Goal: Task Accomplishment & Management: Complete application form

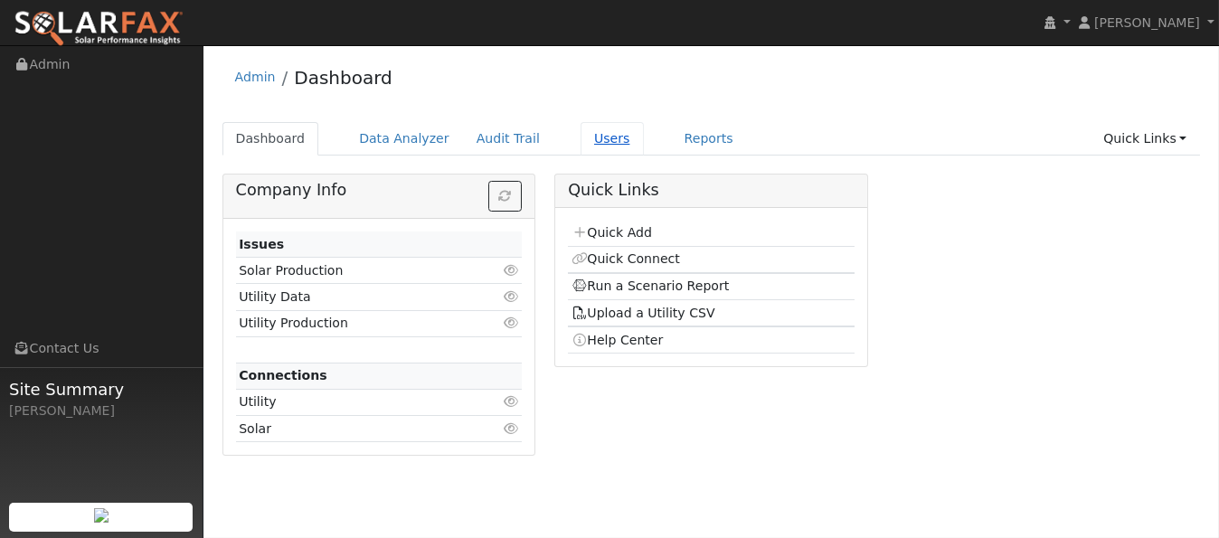
click at [586, 146] on link "Users" at bounding box center [611, 138] width 63 height 33
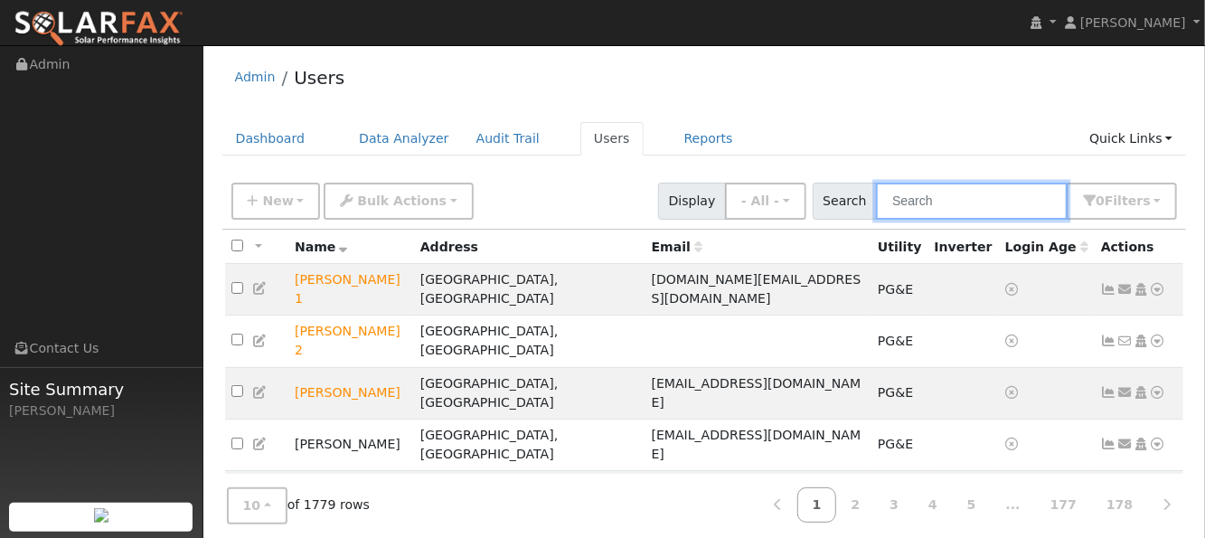
click at [994, 205] on input "text" at bounding box center [972, 201] width 192 height 37
paste input "Sam Haley"
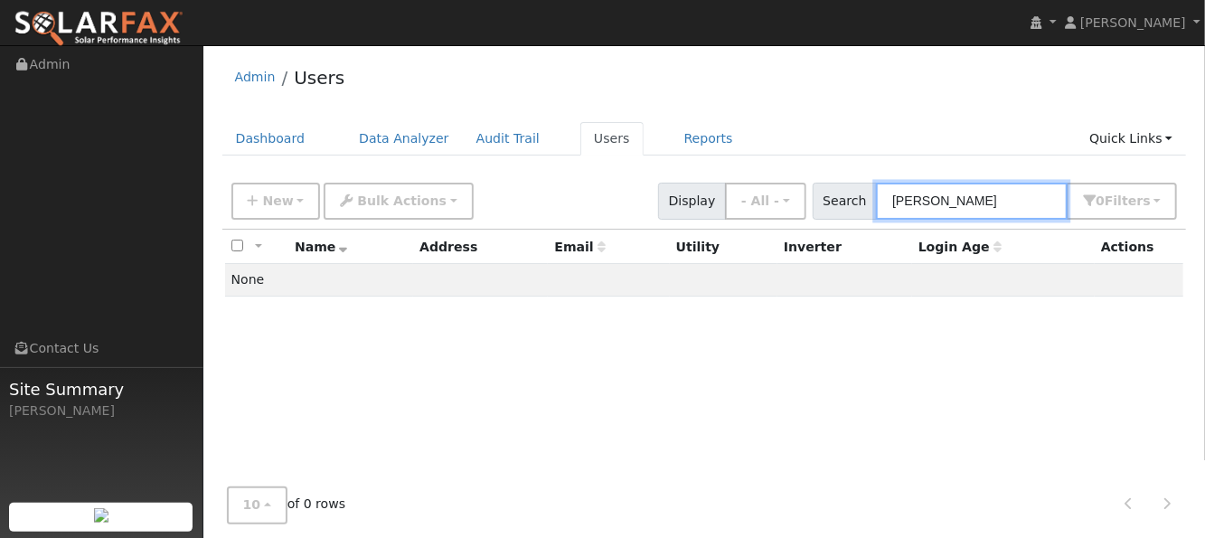
click at [936, 200] on input "Sam Haley" at bounding box center [972, 201] width 192 height 37
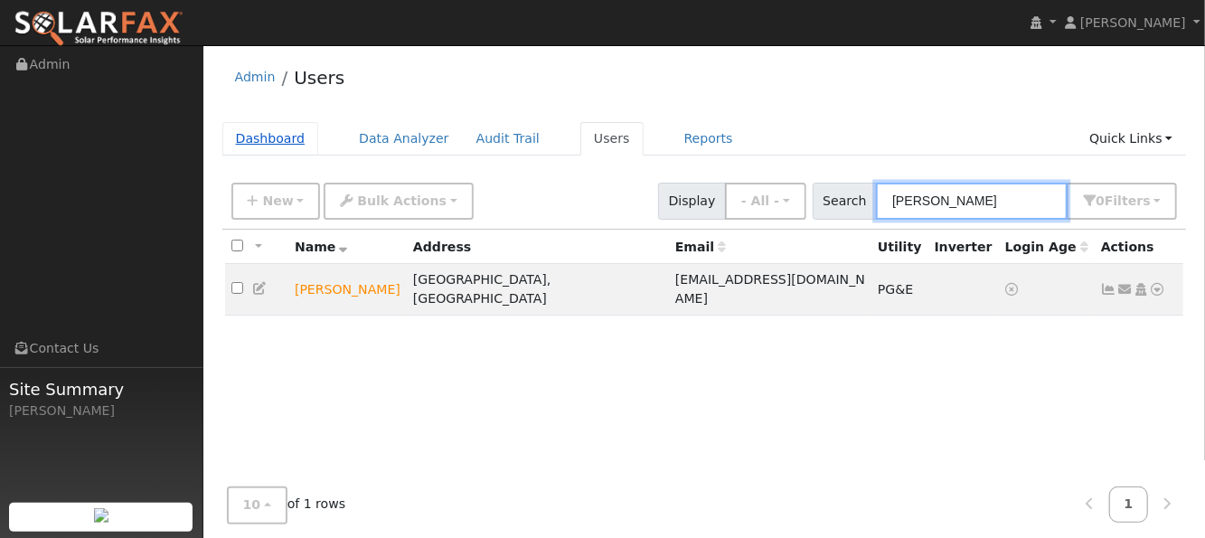
type input "[PERSON_NAME]"
click at [247, 146] on link "Dashboard" at bounding box center [270, 138] width 97 height 33
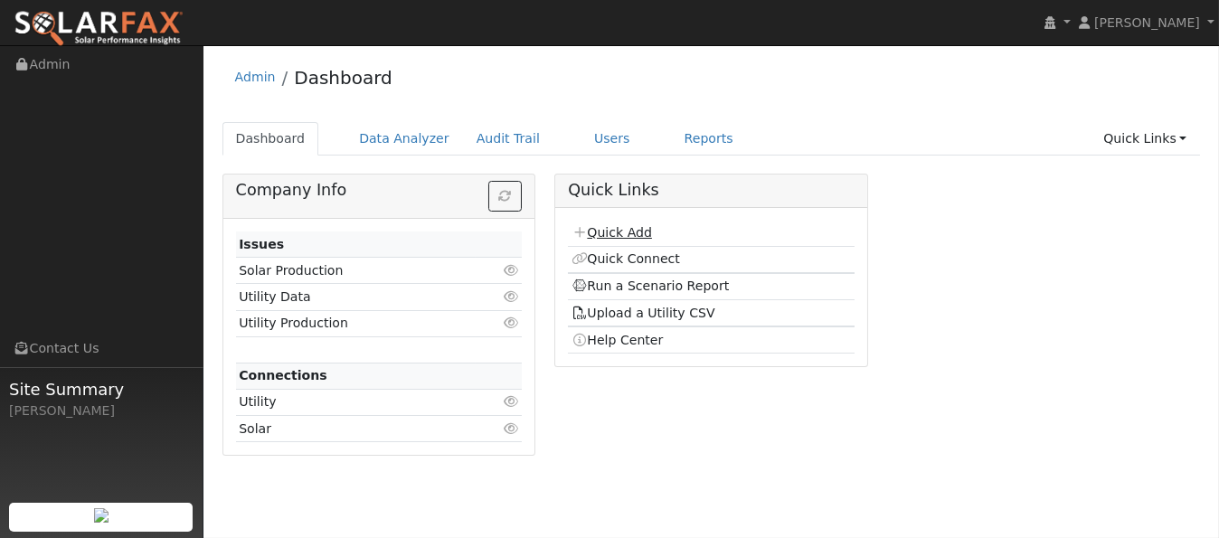
click at [600, 226] on link "Quick Add" at bounding box center [611, 232] width 80 height 14
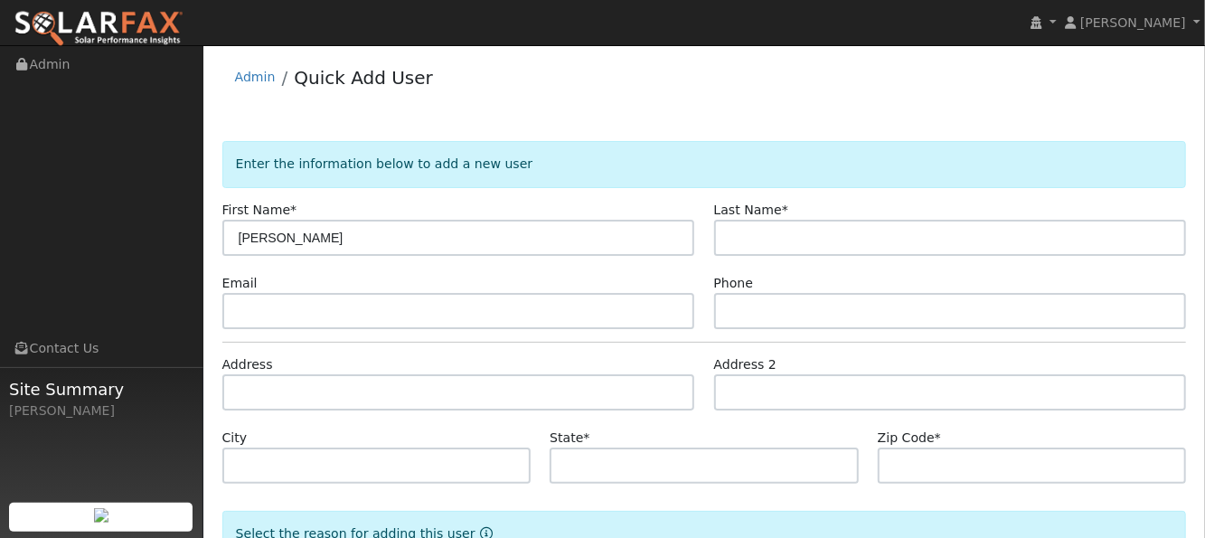
type input "[PERSON_NAME]"
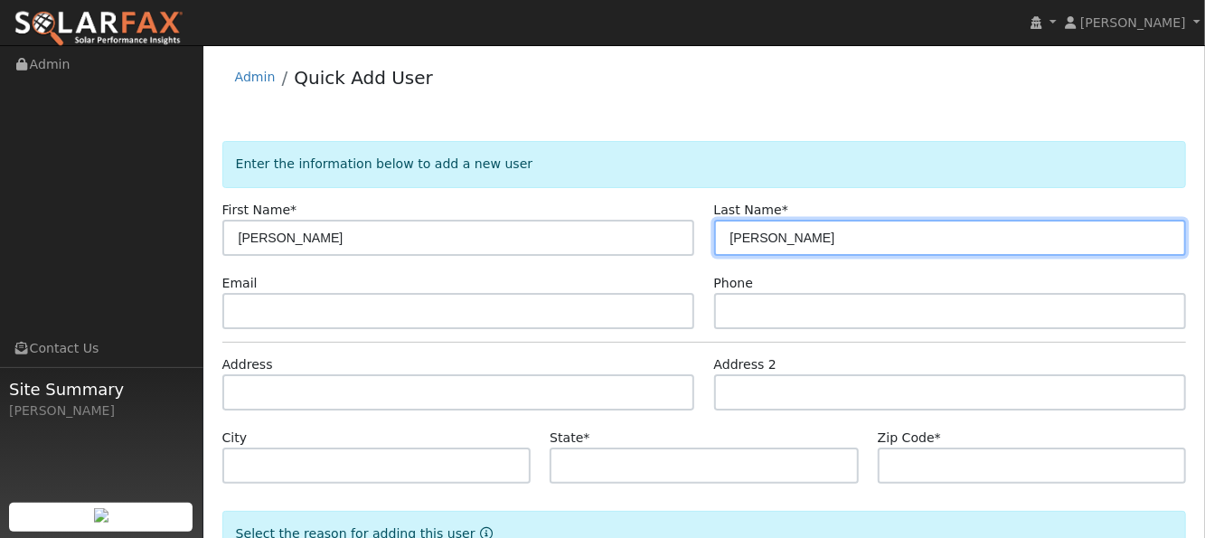
type input "[PERSON_NAME]"
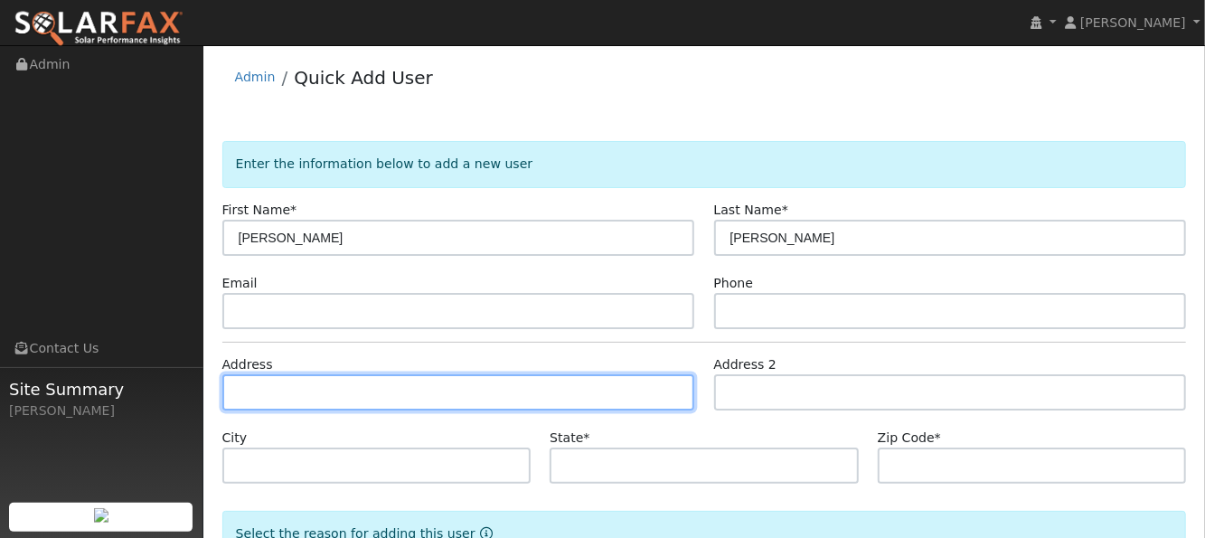
click at [381, 391] on input "text" at bounding box center [458, 392] width 473 height 36
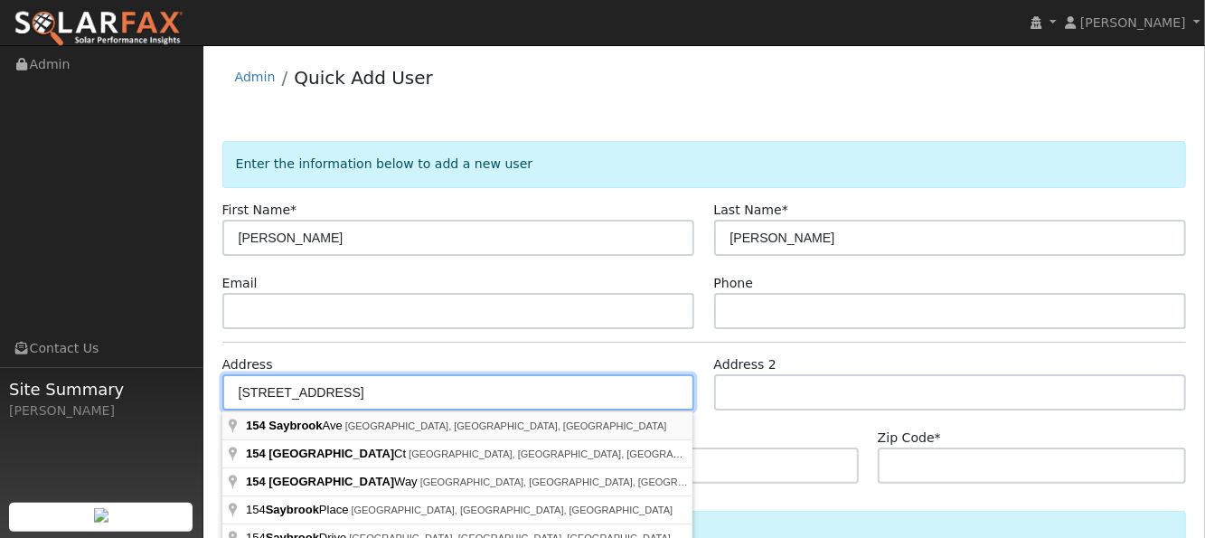
type input "[STREET_ADDRESS]"
type input "[GEOGRAPHIC_DATA]"
type input "CA"
type input "95687"
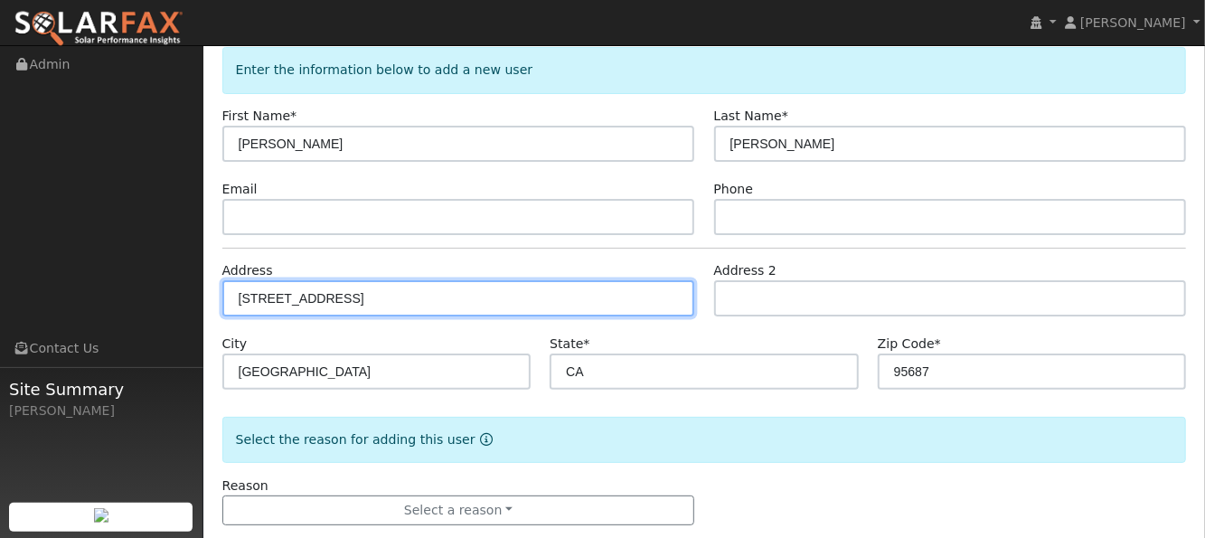
scroll to position [125, 0]
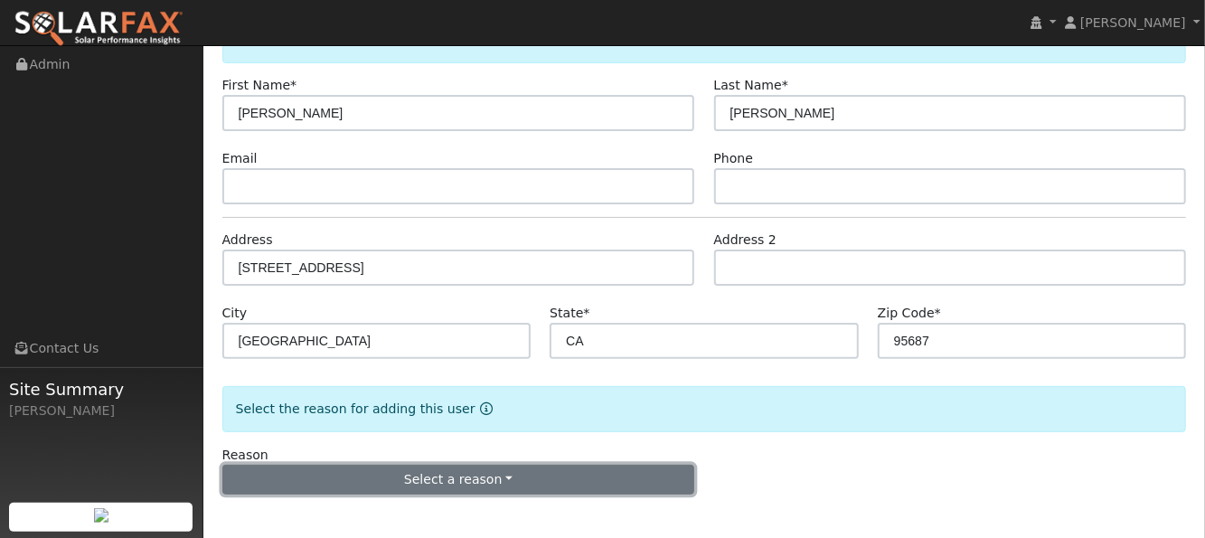
click at [389, 466] on button "Select a reason" at bounding box center [458, 480] width 473 height 31
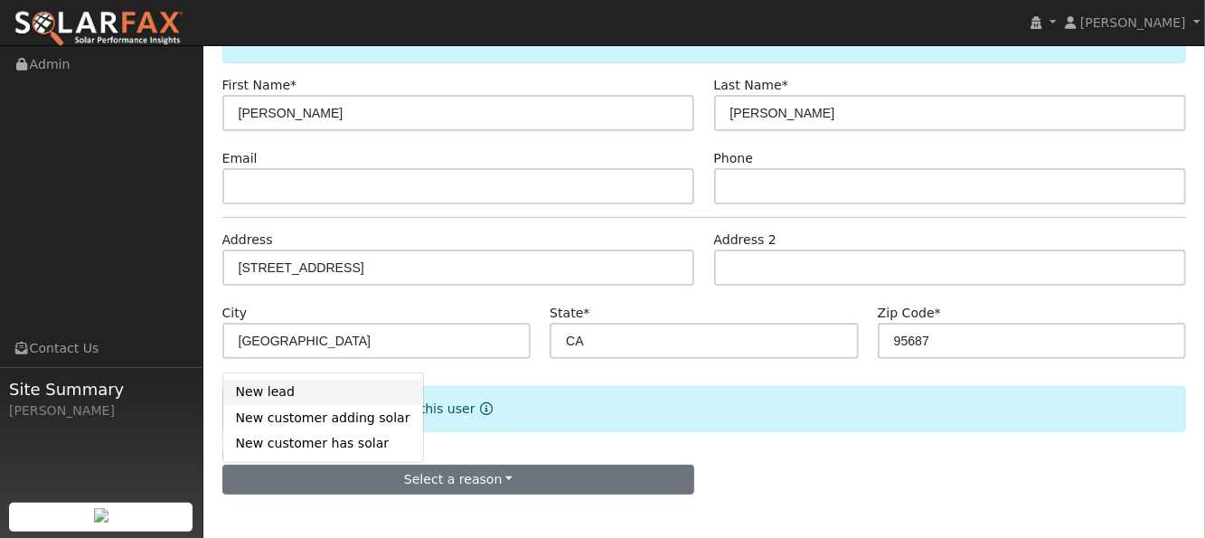
click at [301, 384] on link "New lead" at bounding box center [323, 392] width 200 height 25
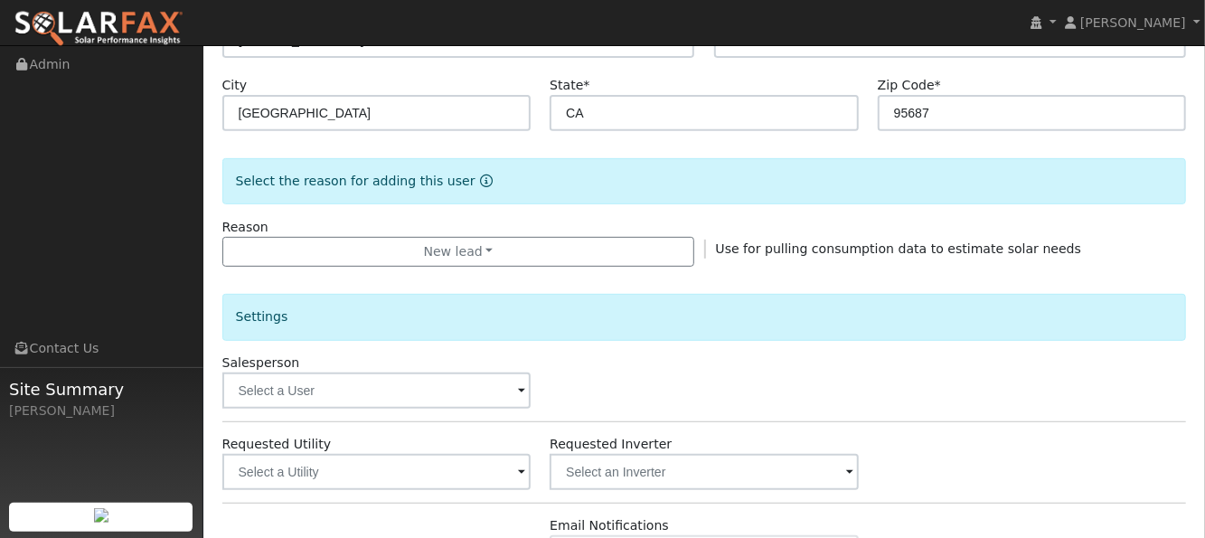
scroll to position [365, 0]
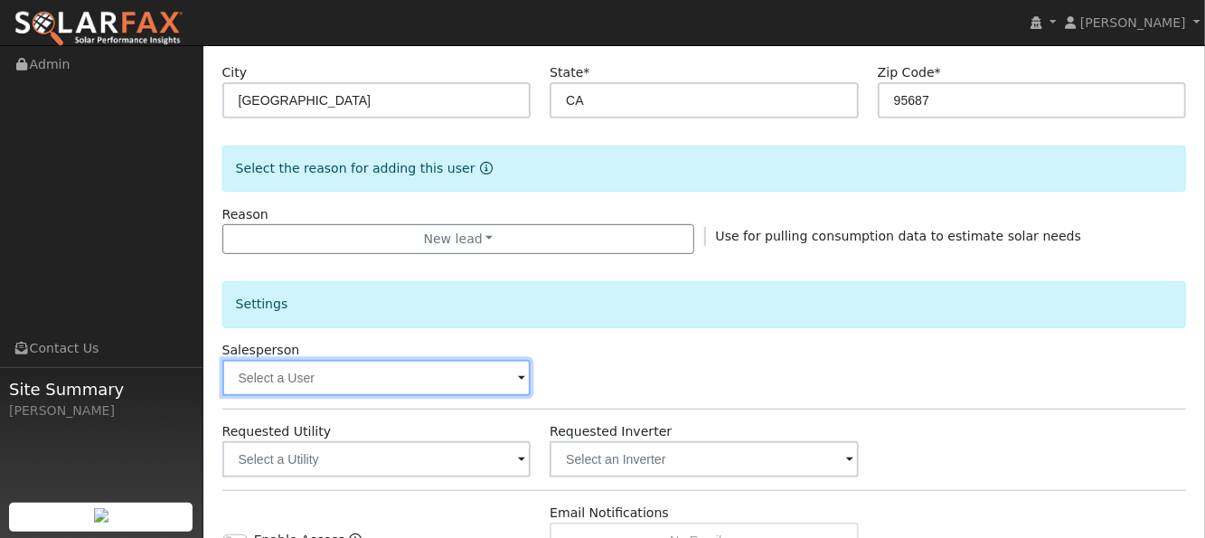
click at [297, 371] on input "text" at bounding box center [376, 378] width 309 height 36
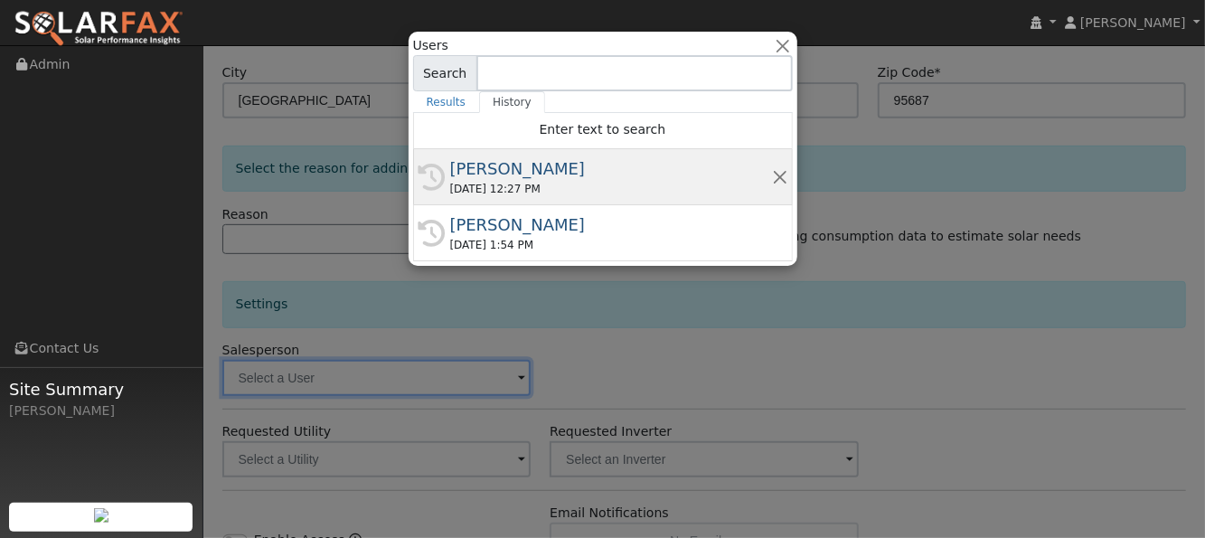
click at [495, 178] on div "[PERSON_NAME]" at bounding box center [611, 168] width 322 height 24
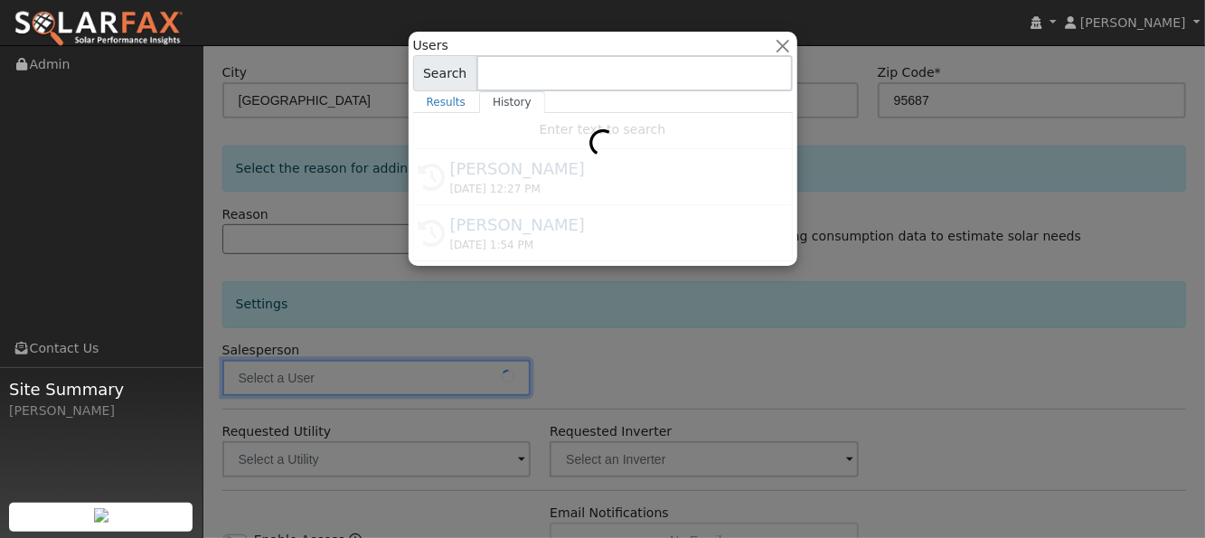
type input "[PERSON_NAME]"
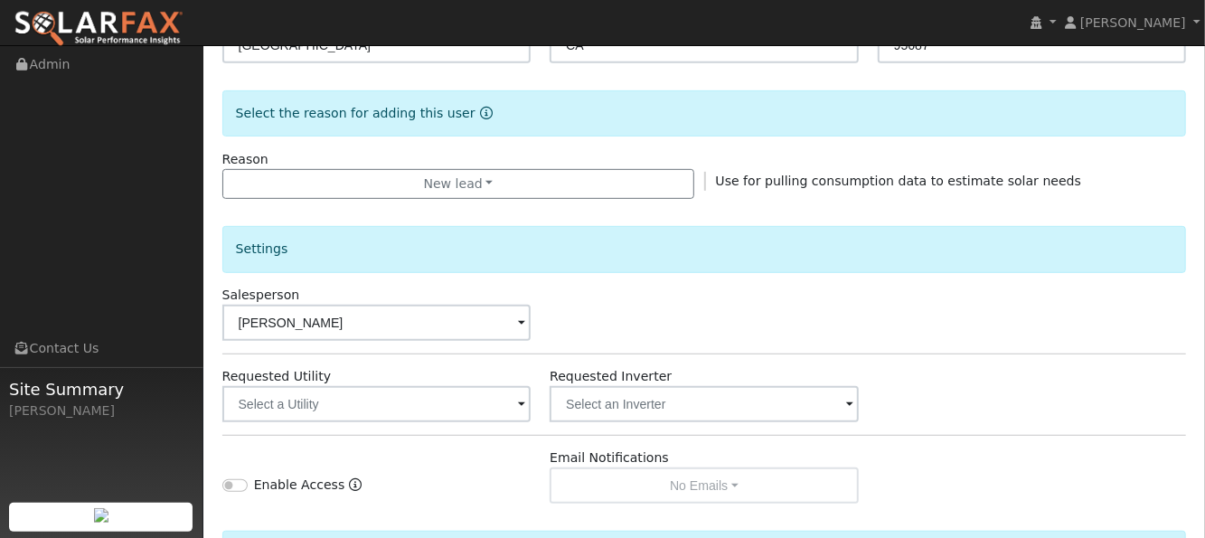
scroll to position [486, 0]
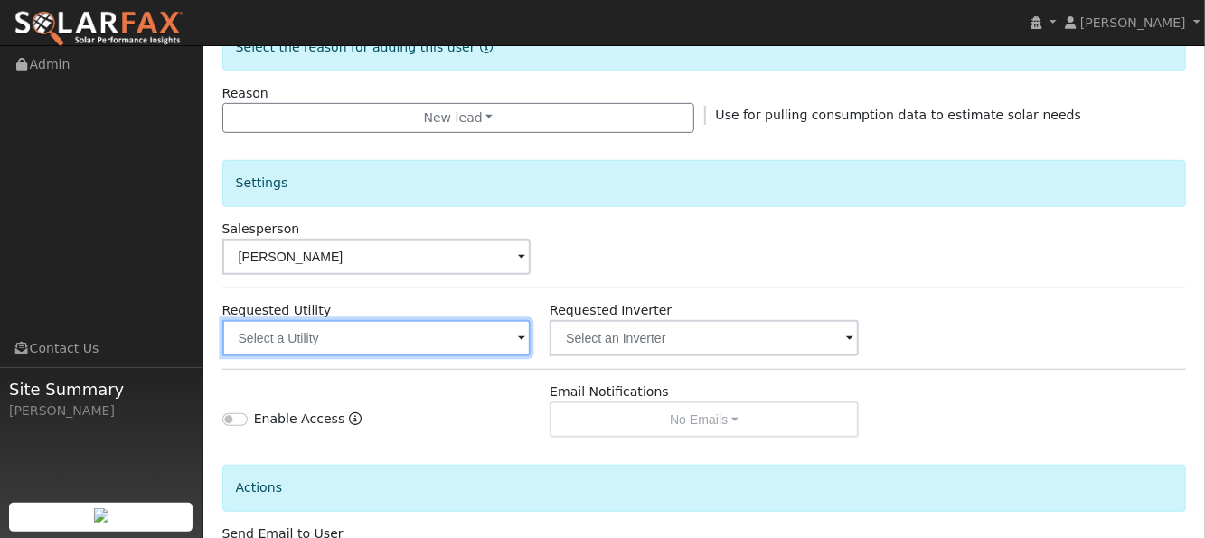
click at [422, 337] on input "text" at bounding box center [376, 338] width 309 height 36
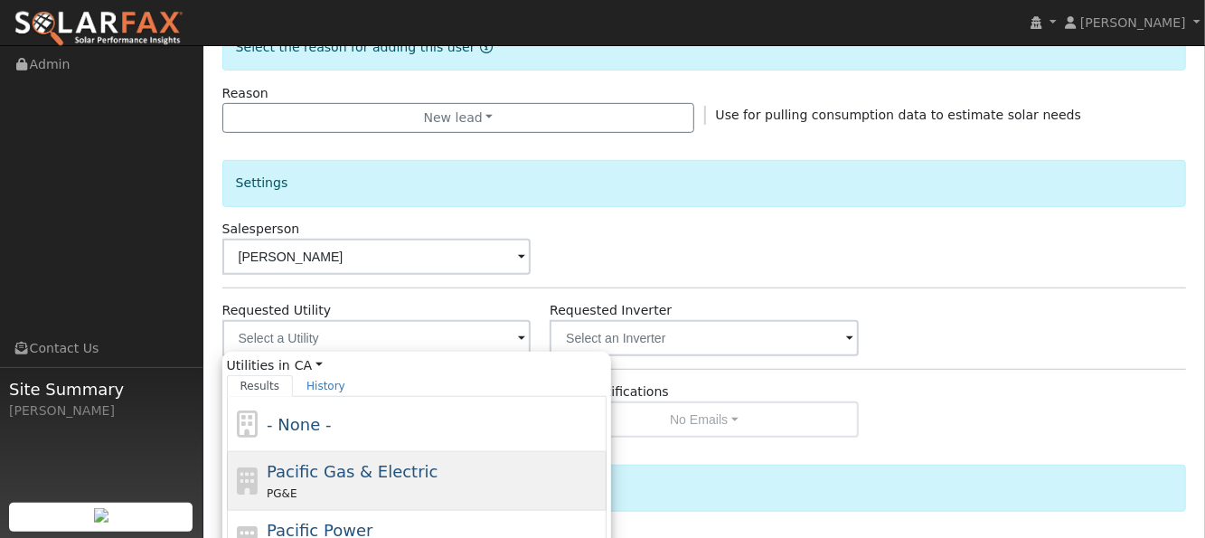
click at [274, 468] on span "Pacific Gas & Electric" at bounding box center [352, 471] width 171 height 19
type input "Pacific Gas & Electric"
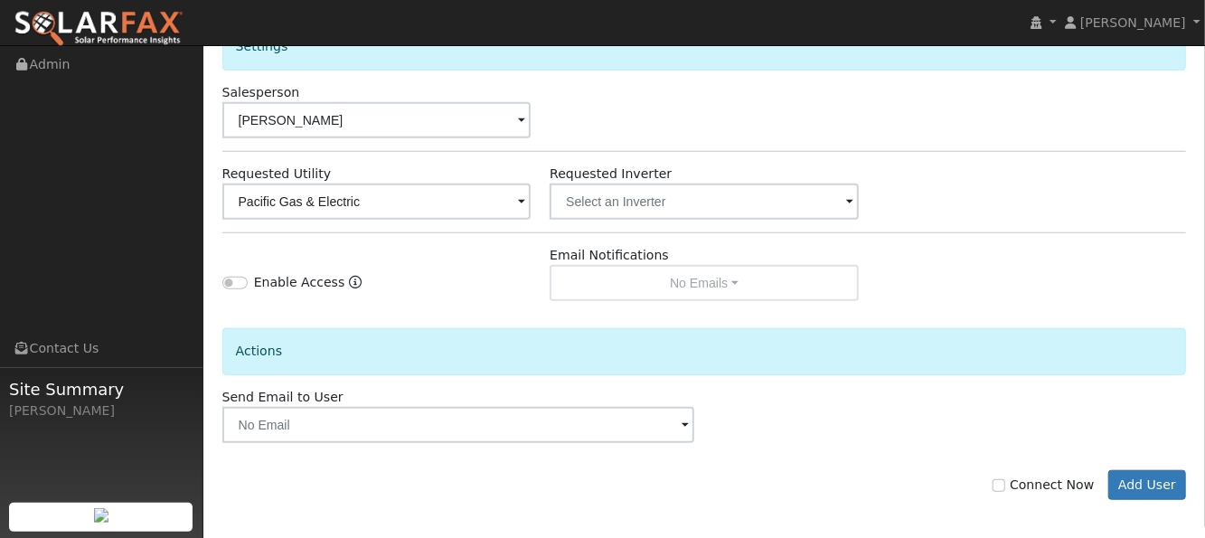
scroll to position [627, 0]
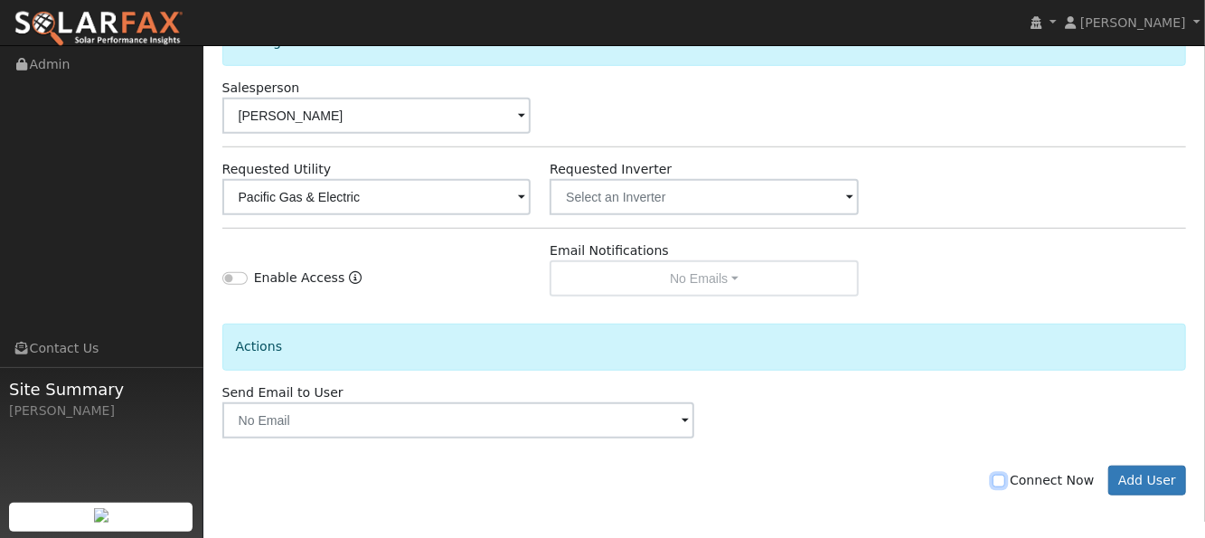
click at [1005, 476] on input "Connect Now" at bounding box center [999, 481] width 13 height 13
checkbox input "true"
click at [1159, 473] on button "Add User" at bounding box center [1147, 481] width 79 height 31
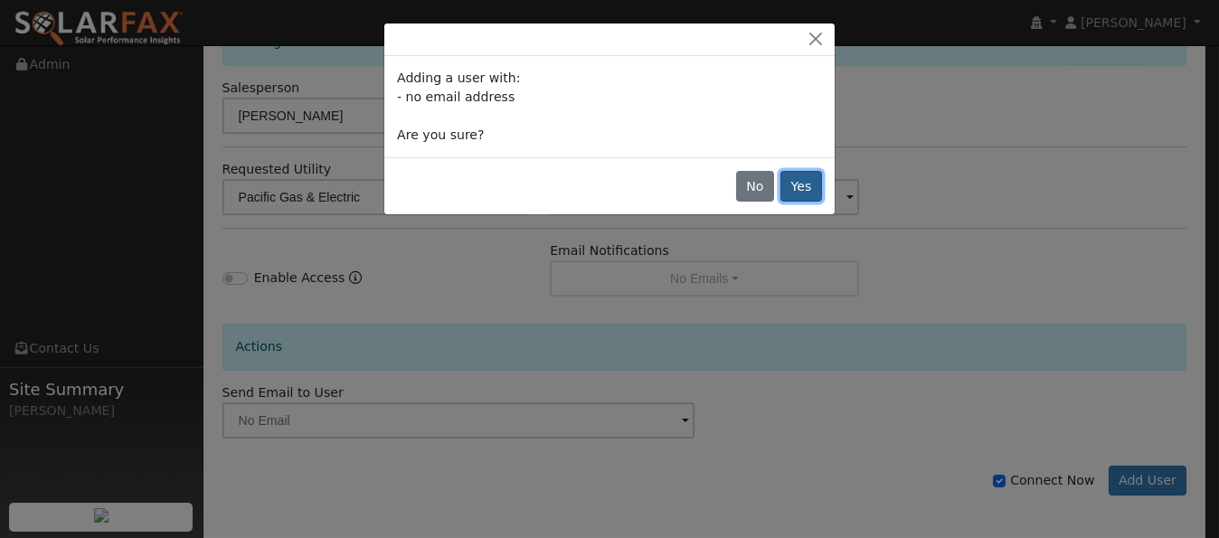
click at [800, 193] on button "Yes" at bounding box center [801, 186] width 42 height 31
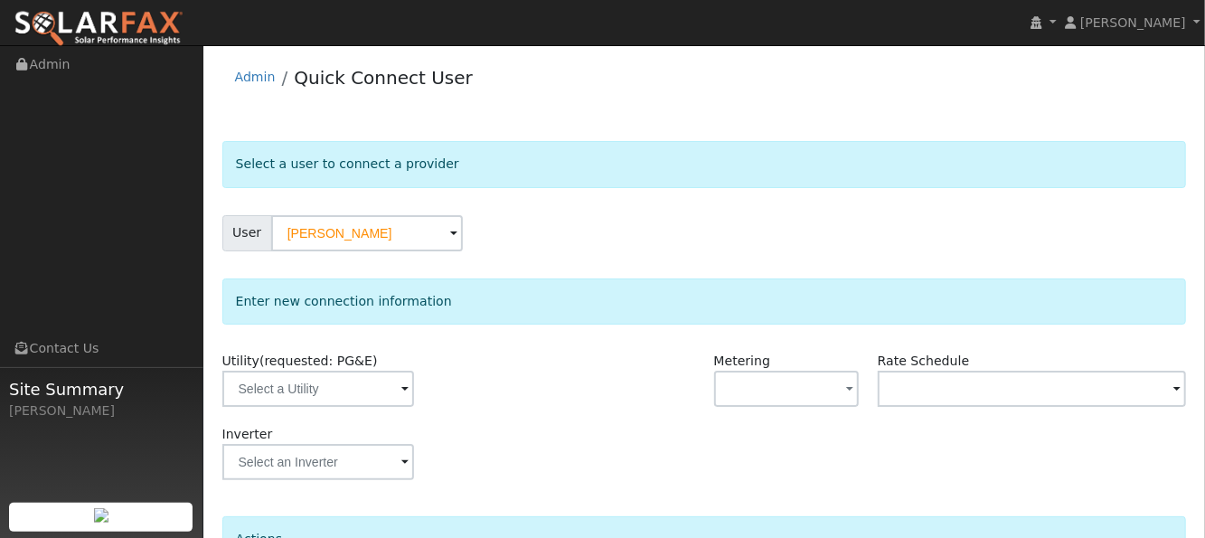
click at [816, 197] on form "Select a user to connect a provider User [PERSON_NAME] Account Default Account …" at bounding box center [704, 426] width 965 height 570
click at [374, 383] on input "text" at bounding box center [318, 389] width 192 height 36
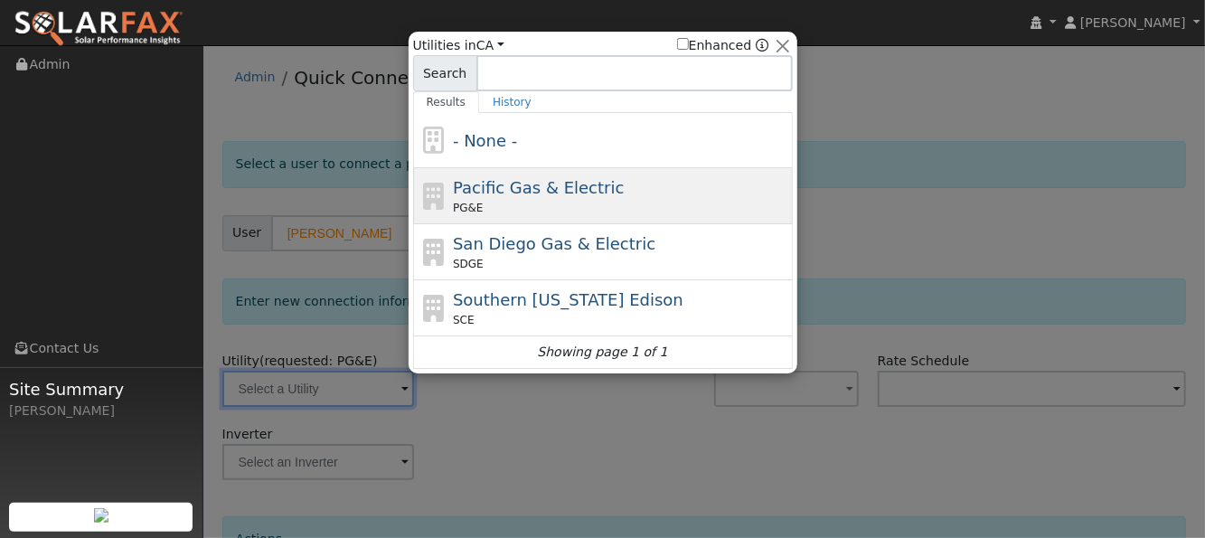
click at [506, 197] on div "Pacific Gas & Electric PG&E" at bounding box center [620, 195] width 335 height 41
type input "PG&E"
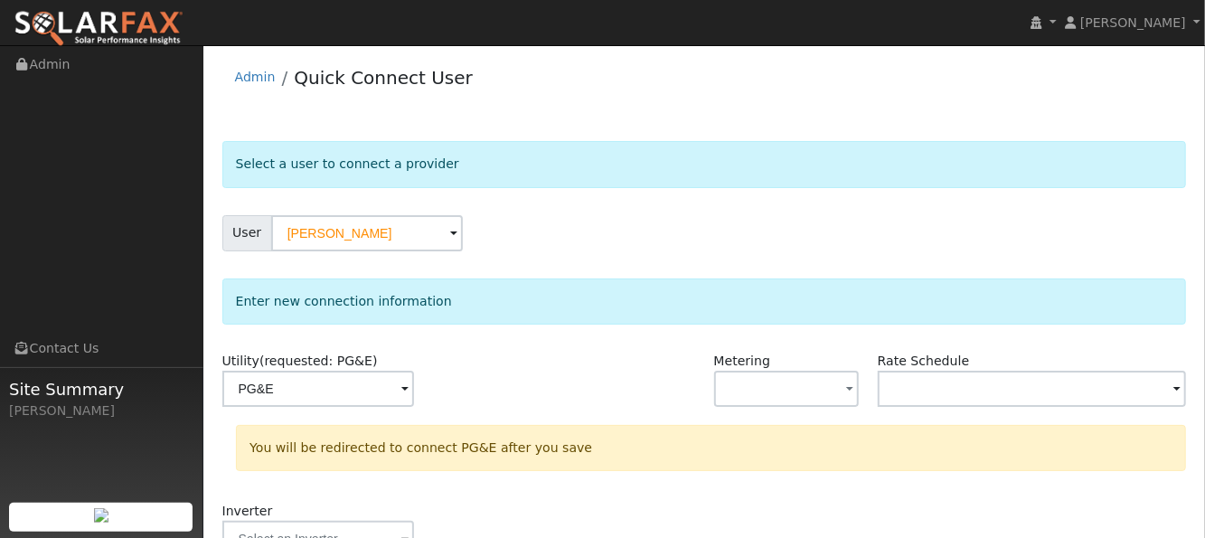
click at [574, 381] on div at bounding box center [623, 388] width 164 height 73
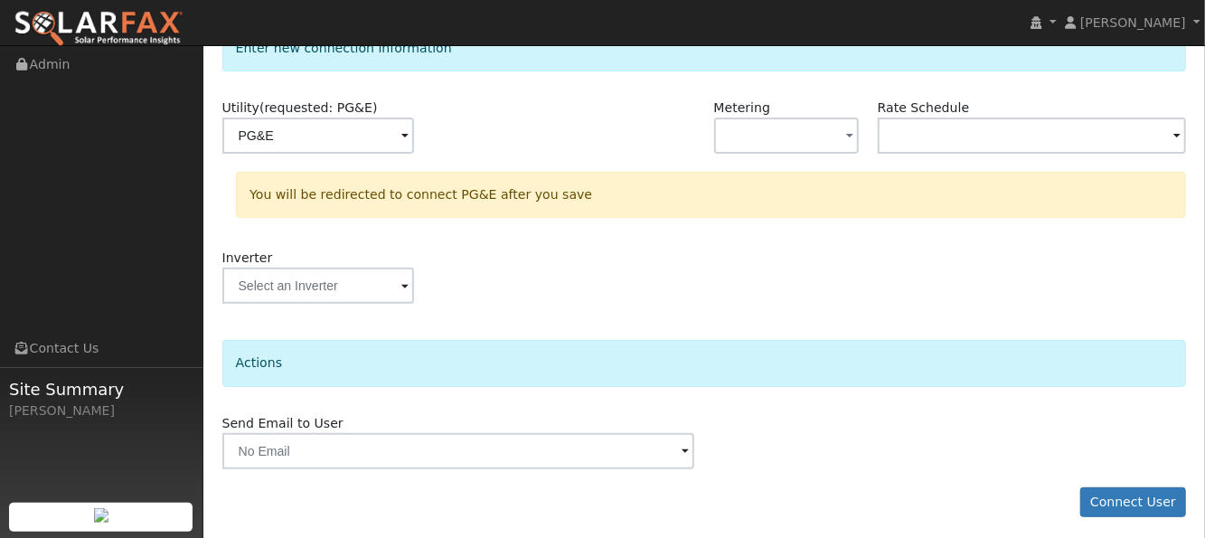
scroll to position [257, 0]
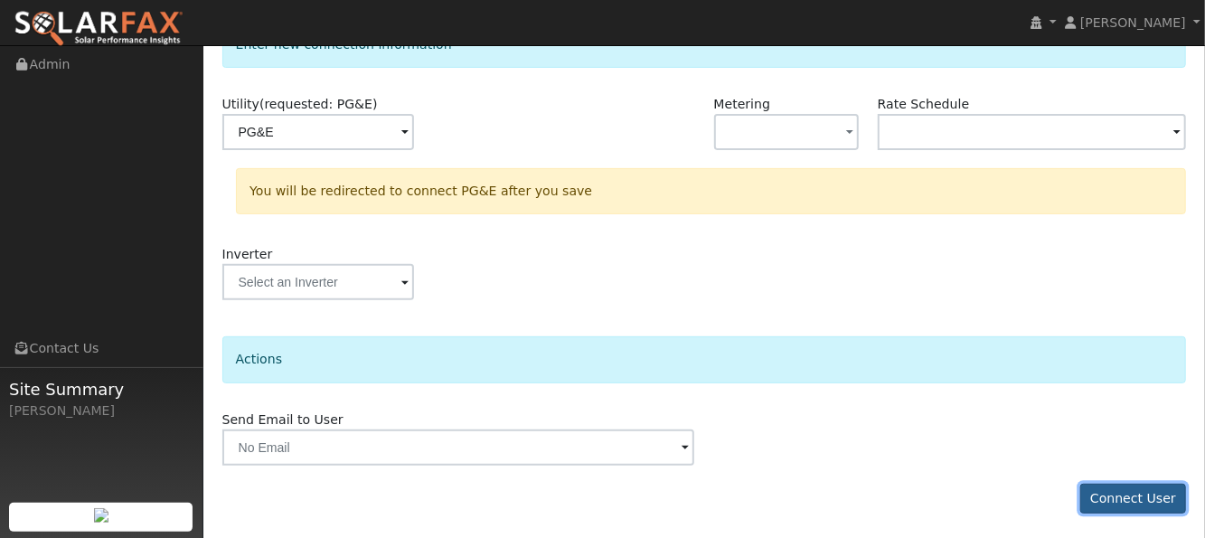
click at [1123, 492] on button "Connect User" at bounding box center [1133, 499] width 107 height 31
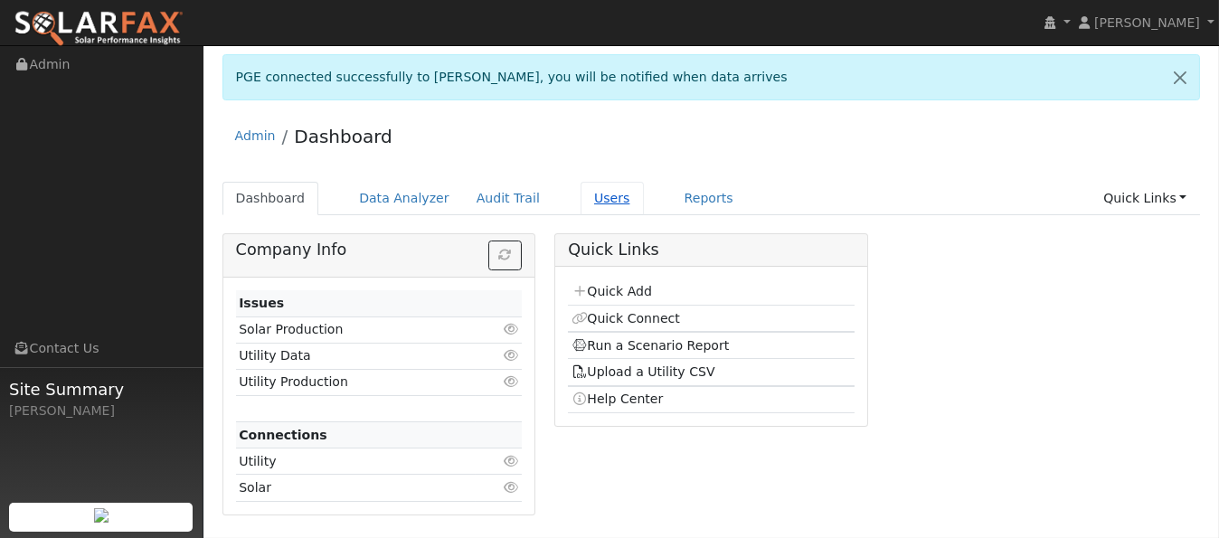
click at [584, 201] on link "Users" at bounding box center [611, 198] width 63 height 33
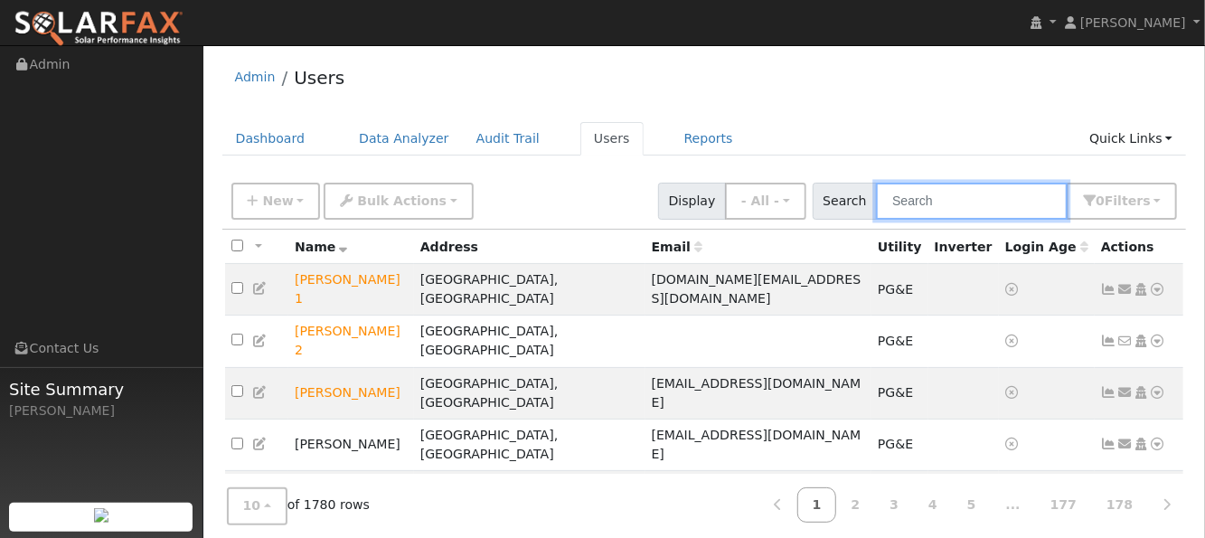
click at [985, 206] on input "text" at bounding box center [972, 201] width 192 height 37
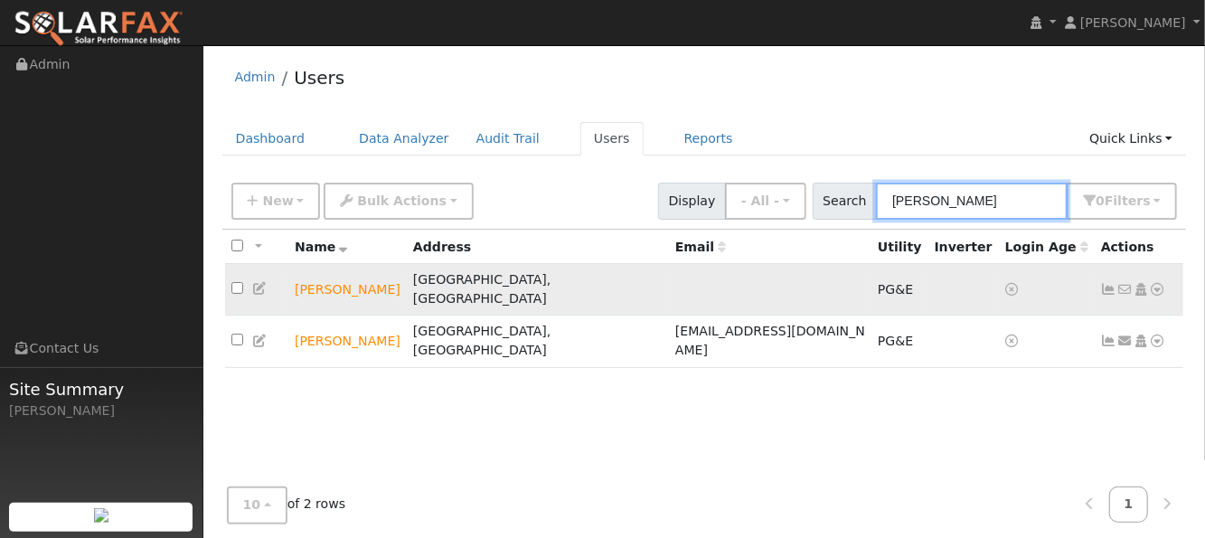
type input "haley"
click at [1153, 283] on icon at bounding box center [1158, 289] width 16 height 13
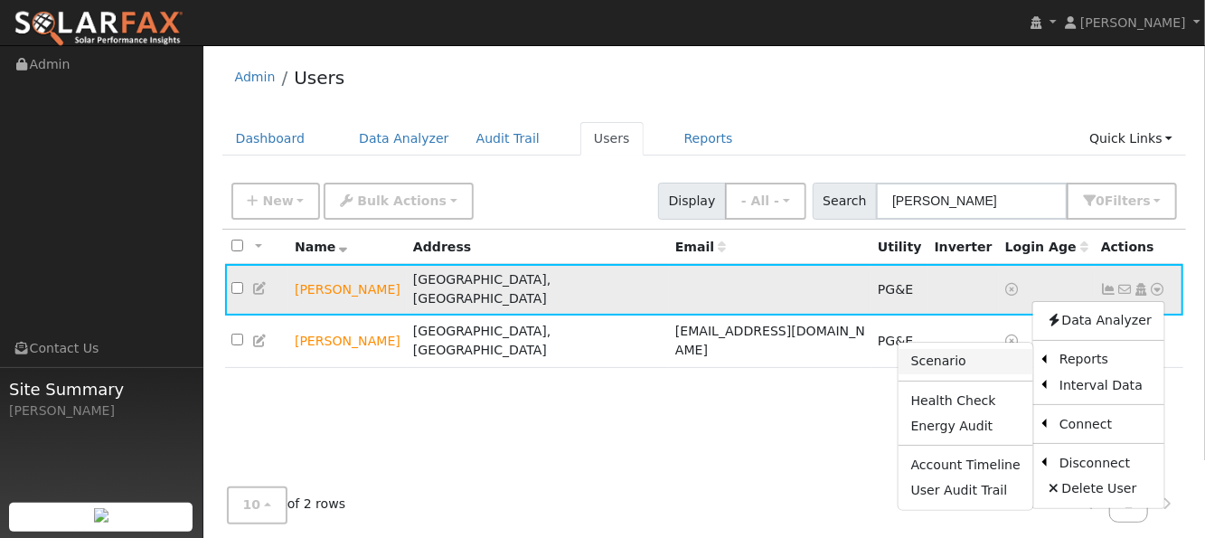
click at [963, 358] on link "Scenario" at bounding box center [966, 361] width 135 height 25
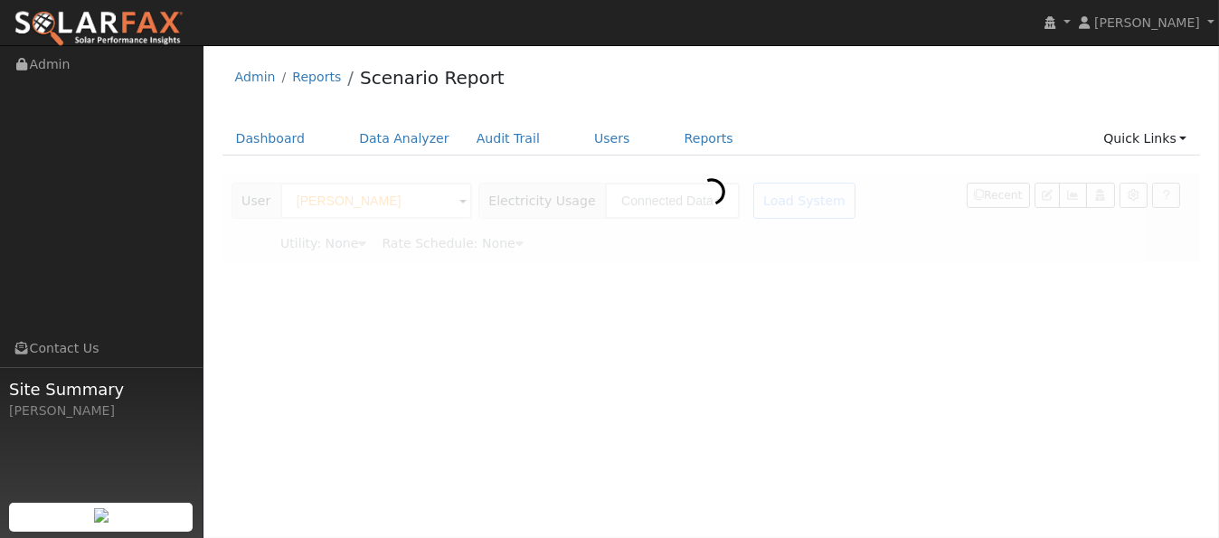
type input "Pacific Gas & Electric"
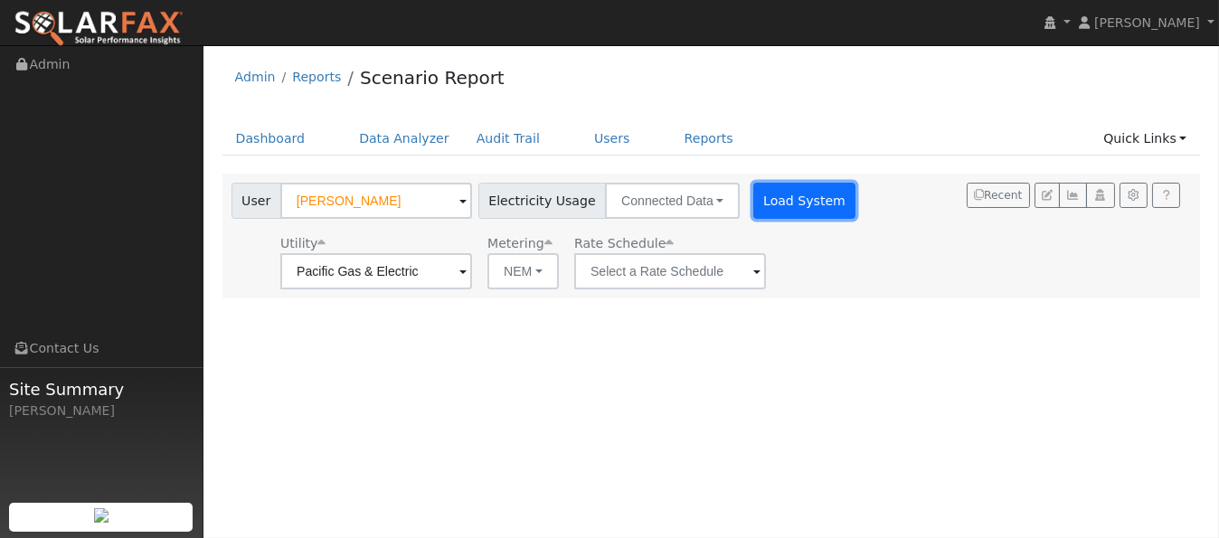
click at [791, 209] on button "Load System" at bounding box center [804, 201] width 103 height 36
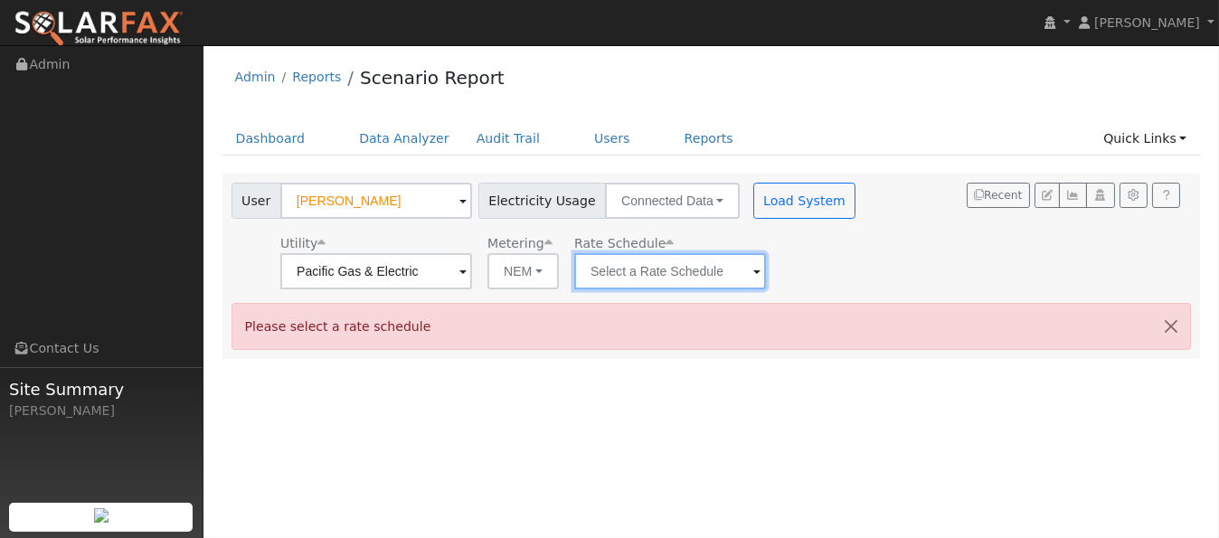
click at [607, 275] on input "text" at bounding box center [670, 271] width 192 height 36
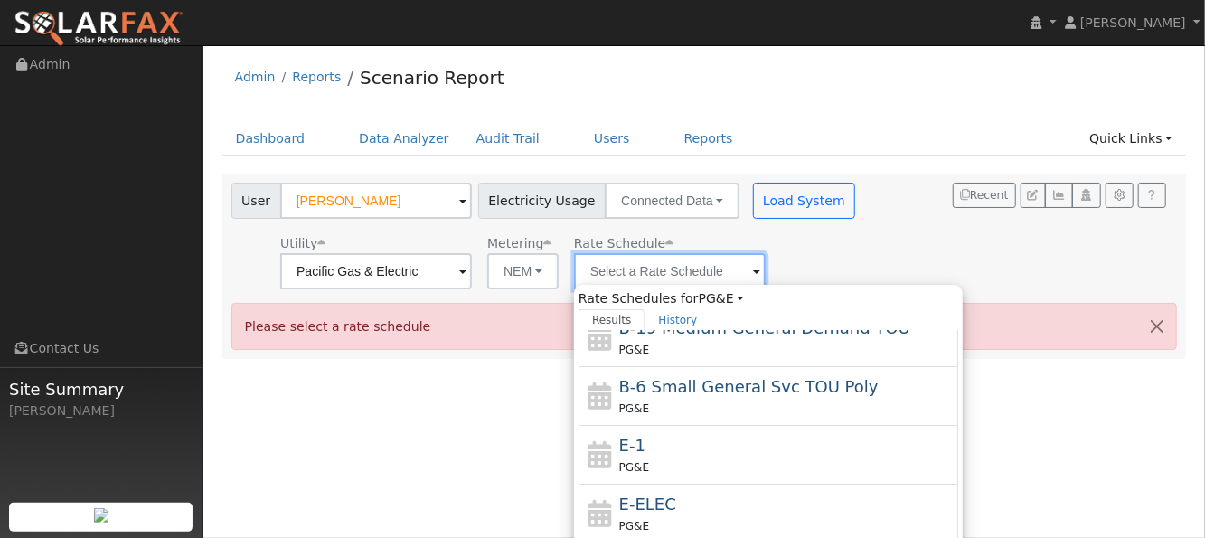
scroll to position [253, 0]
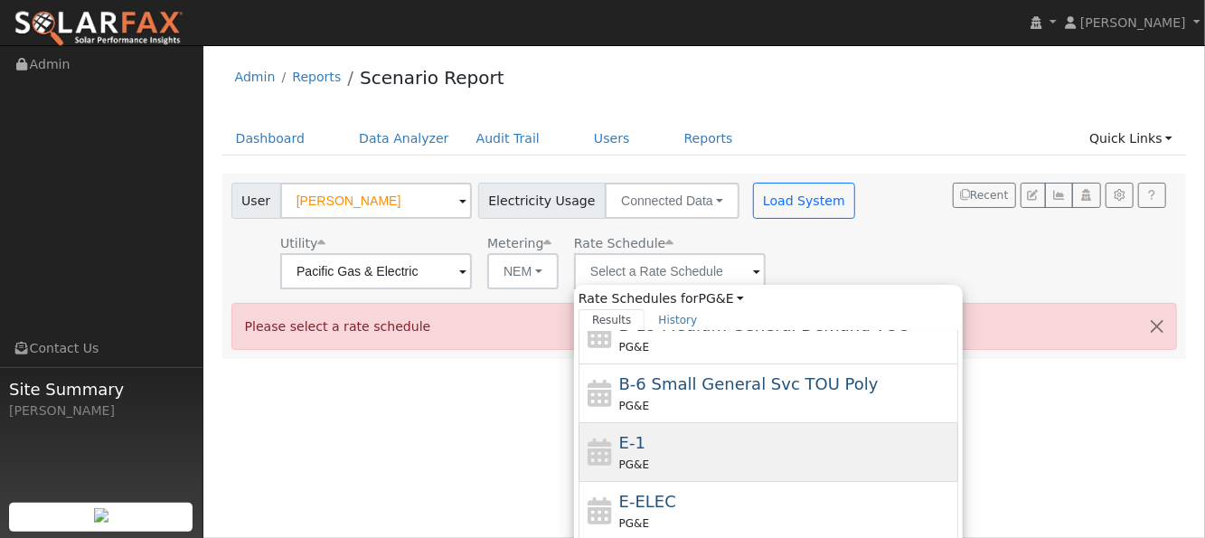
click at [657, 436] on div "E-1 PG&E" at bounding box center [786, 451] width 335 height 43
type input "E-1"
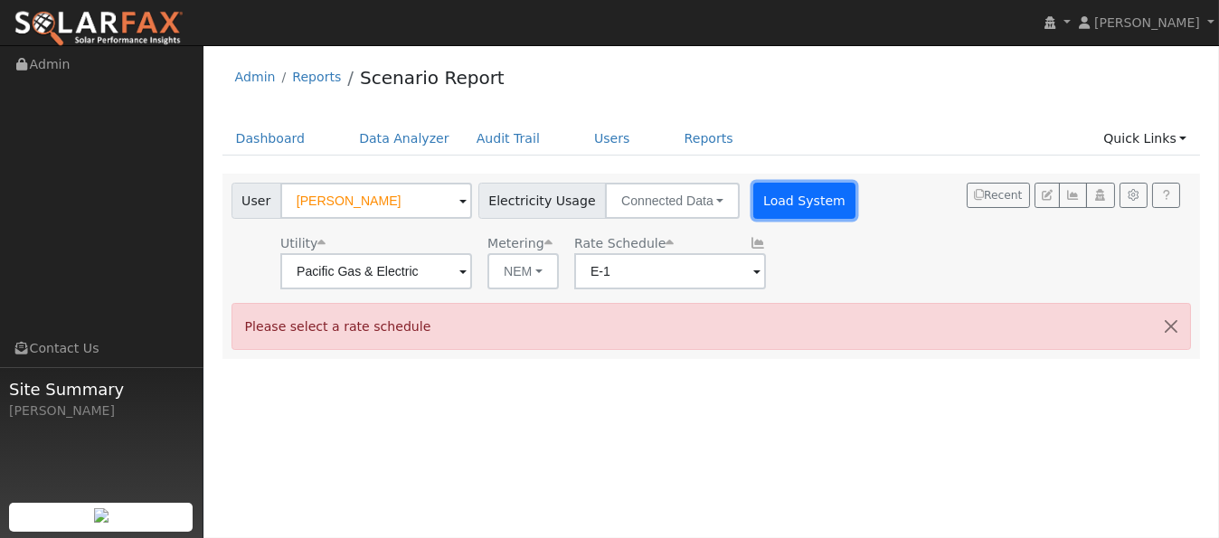
click at [799, 213] on button "Load System" at bounding box center [804, 201] width 103 height 36
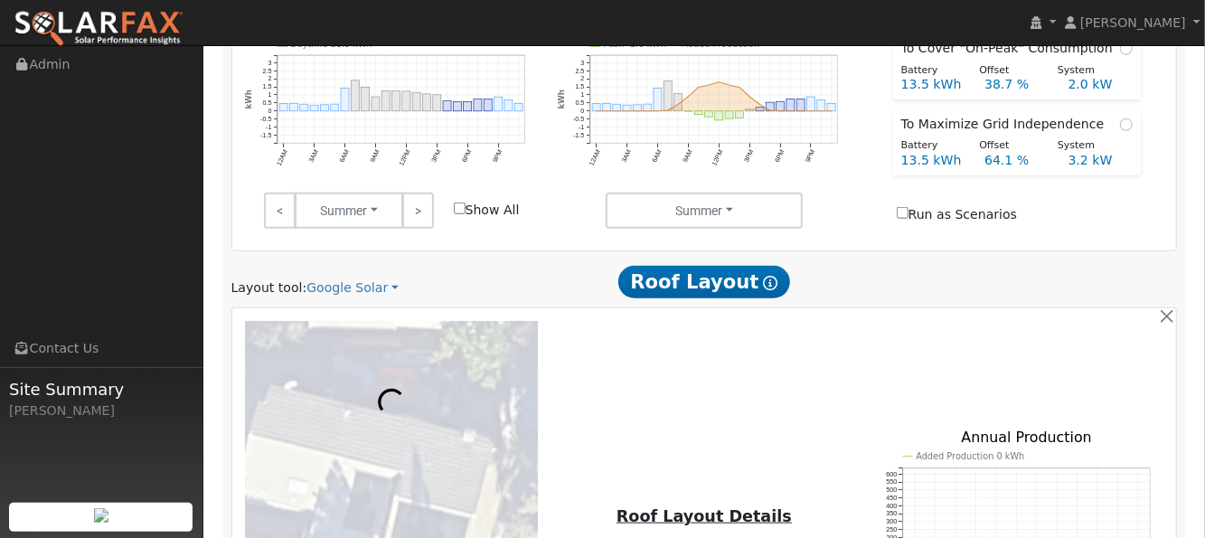
scroll to position [843, 0]
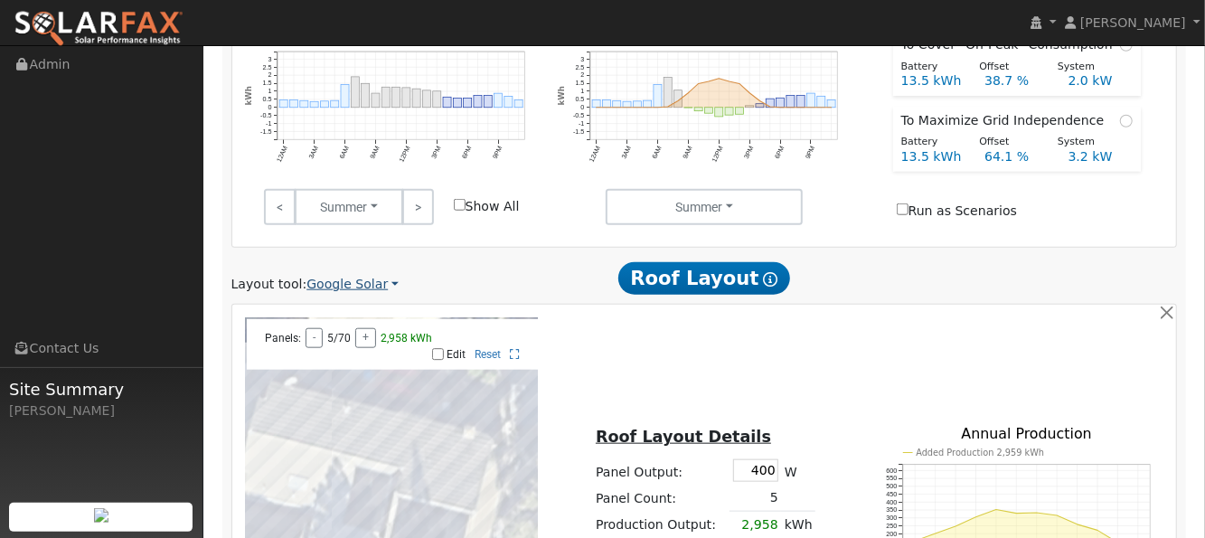
click at [322, 275] on link "Google Solar" at bounding box center [352, 284] width 92 height 19
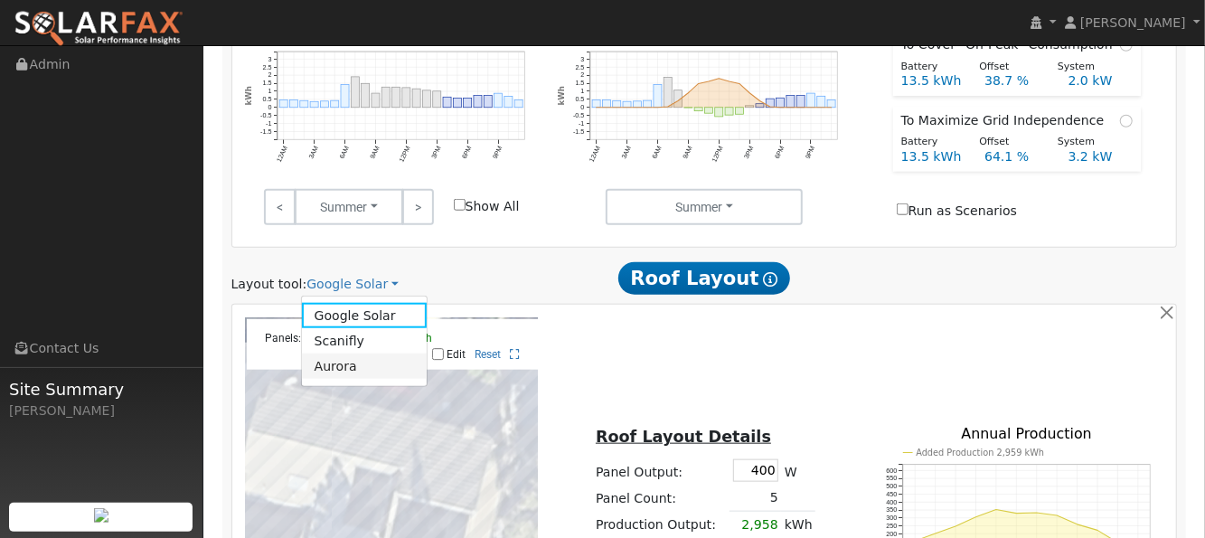
click at [321, 353] on link "Aurora" at bounding box center [365, 365] width 126 height 25
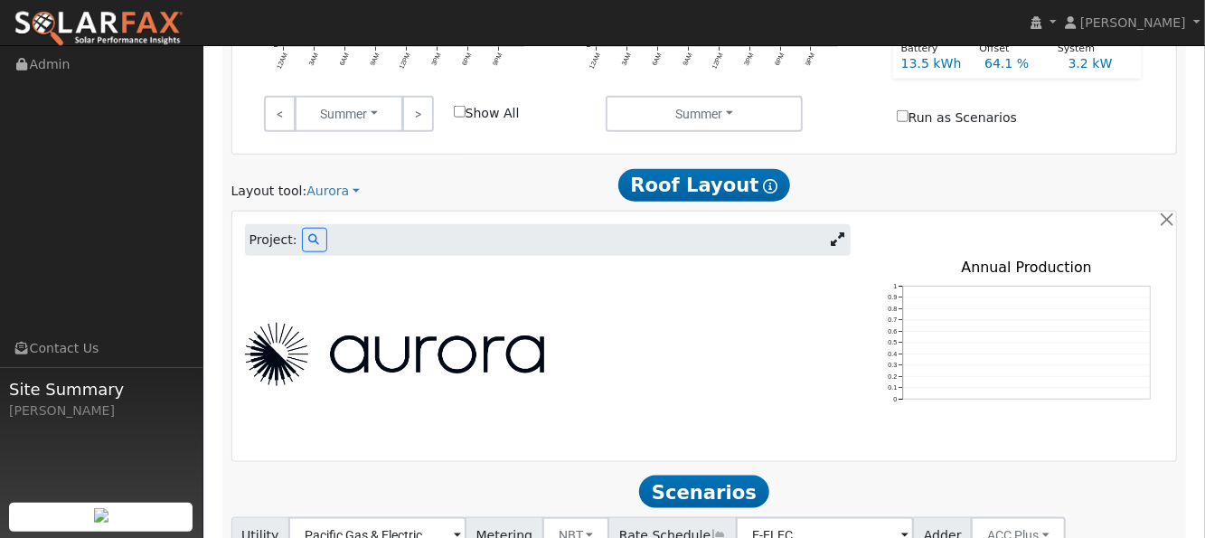
scroll to position [964, 0]
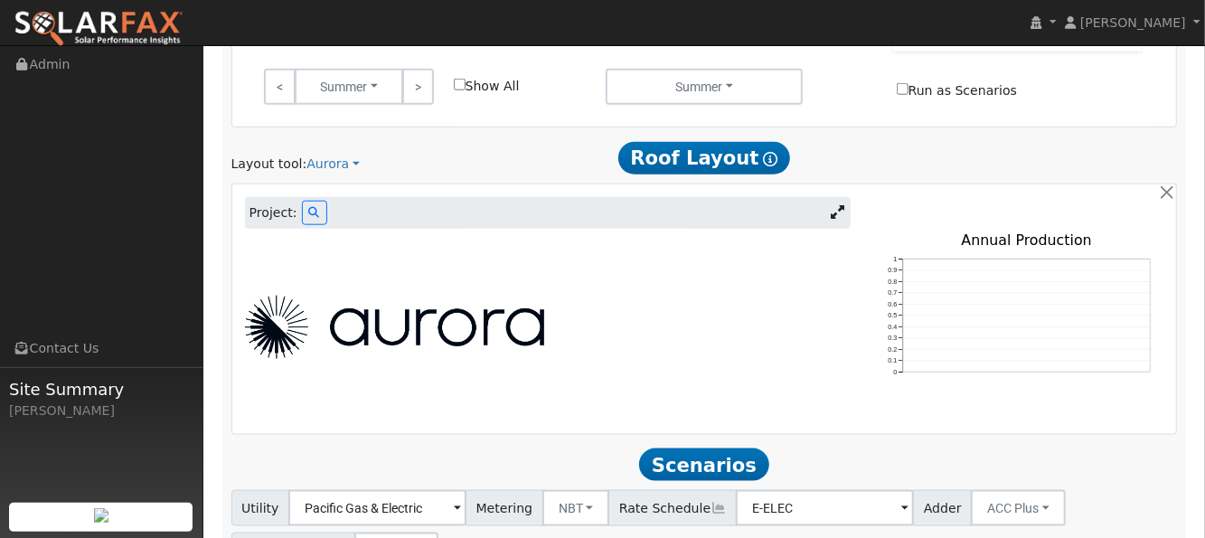
click at [280, 203] on span "Project:" at bounding box center [273, 212] width 48 height 19
click at [315, 201] on button at bounding box center [314, 213] width 25 height 24
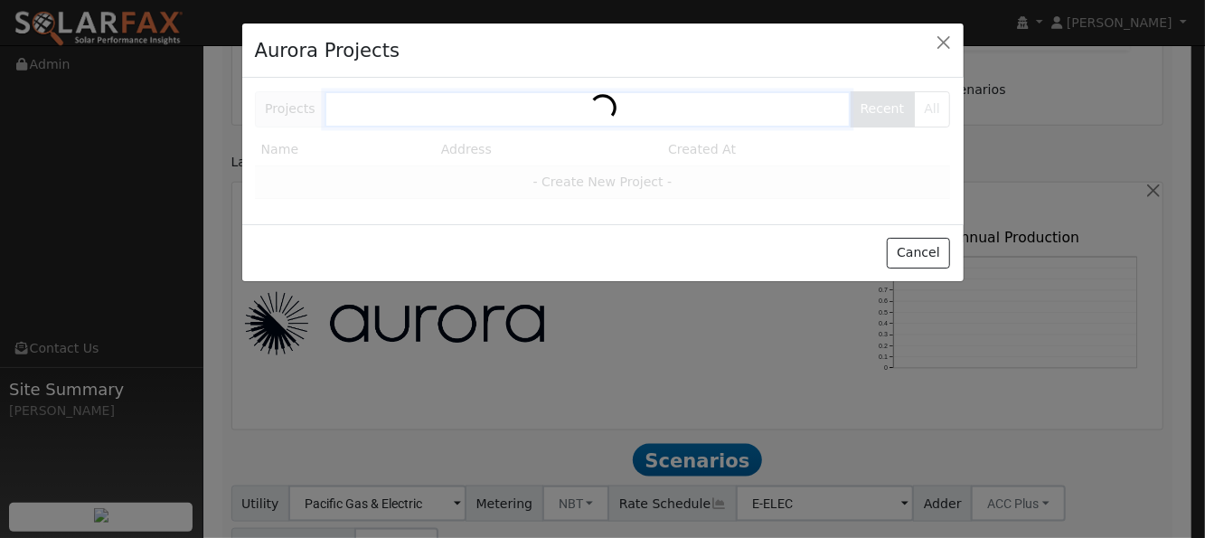
scroll to position [965, 0]
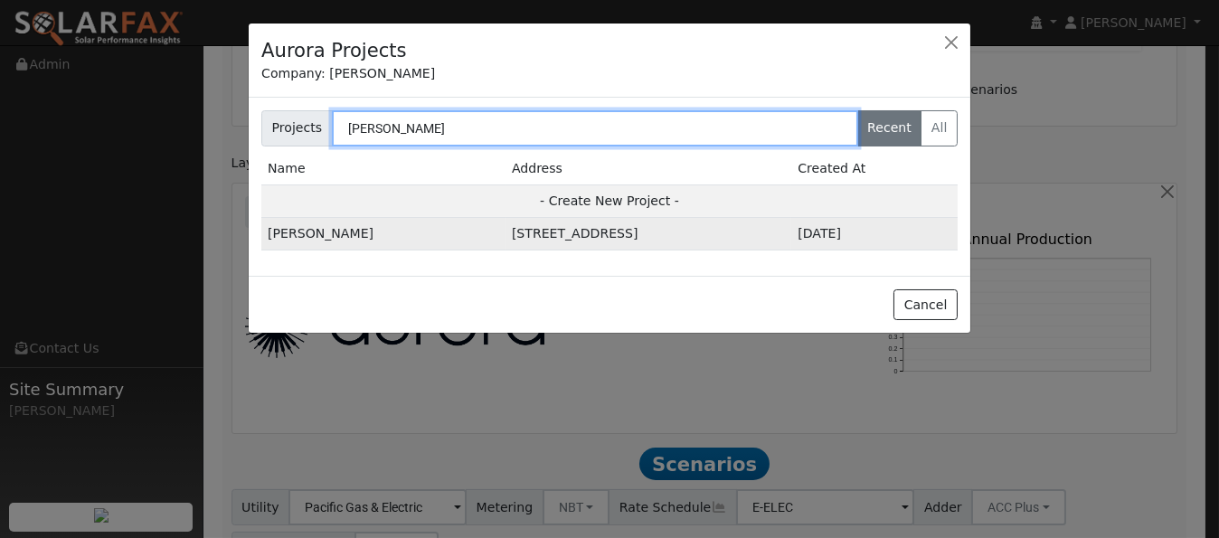
type input "[PERSON_NAME]"
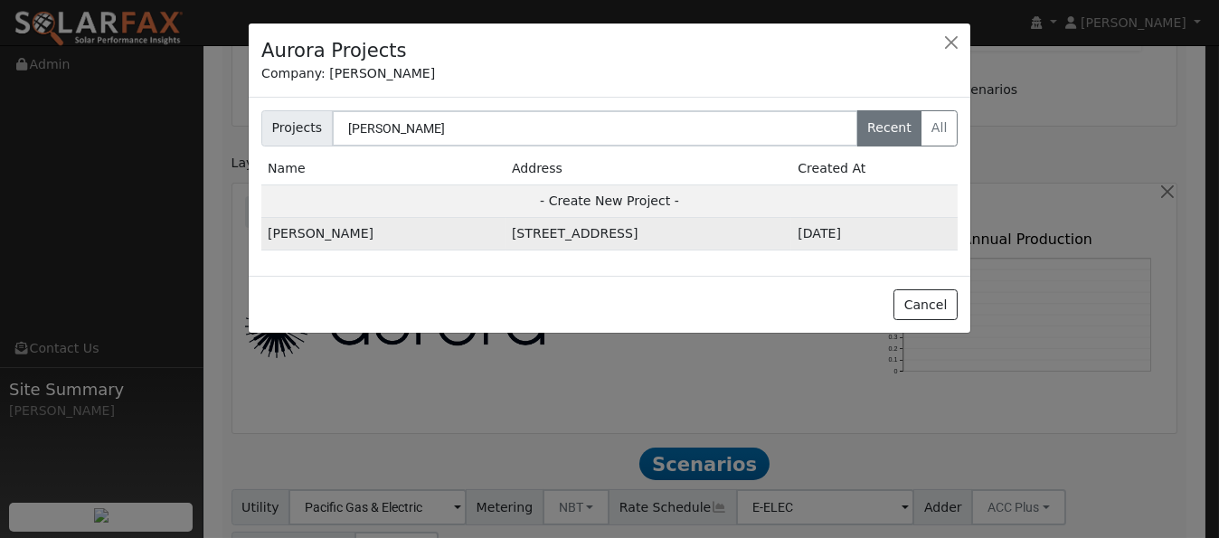
click at [505, 227] on td "[STREET_ADDRESS]" at bounding box center [648, 234] width 286 height 33
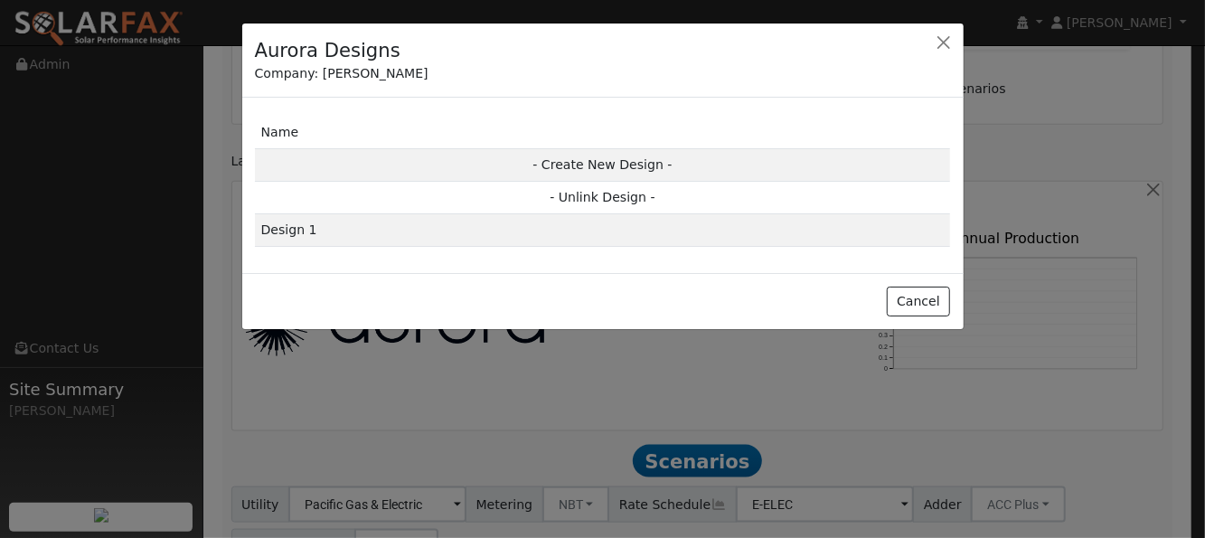
scroll to position [965, 0]
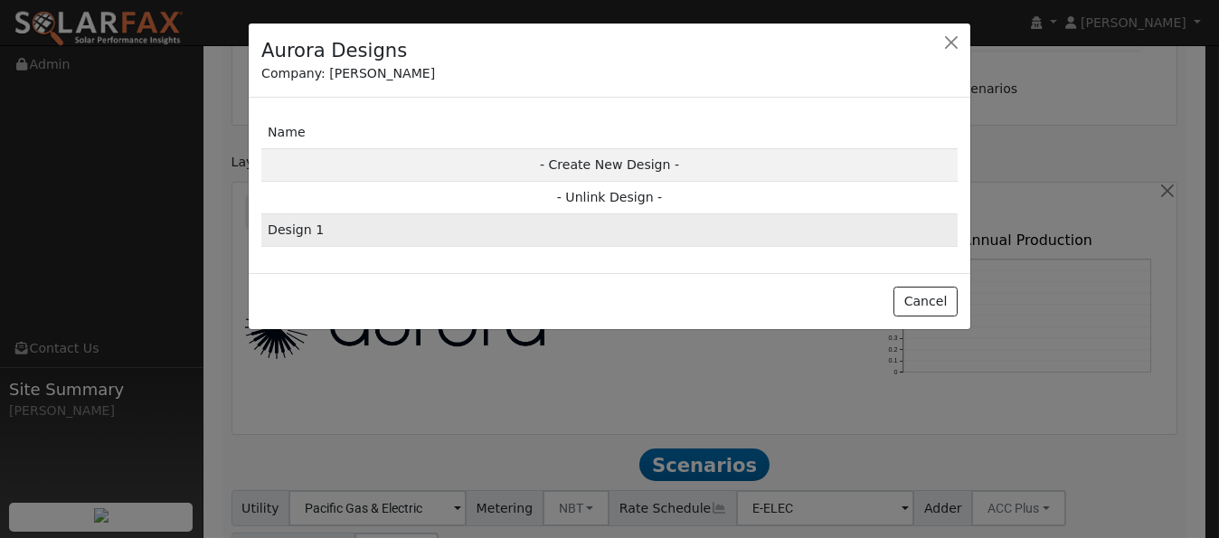
click at [396, 225] on td "Design 1" at bounding box center [609, 230] width 696 height 33
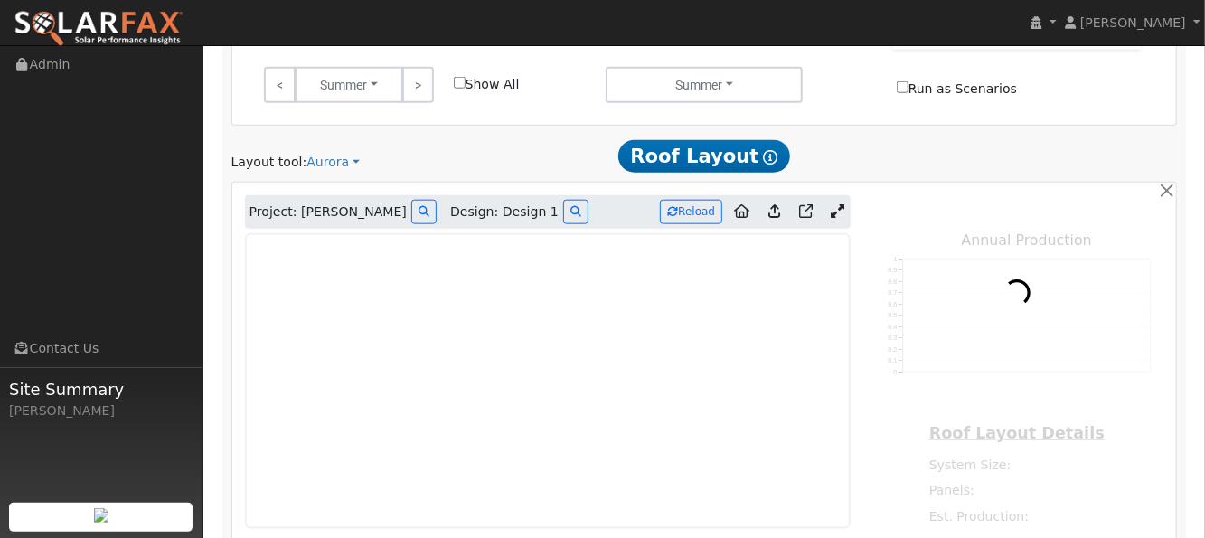
type input "0"
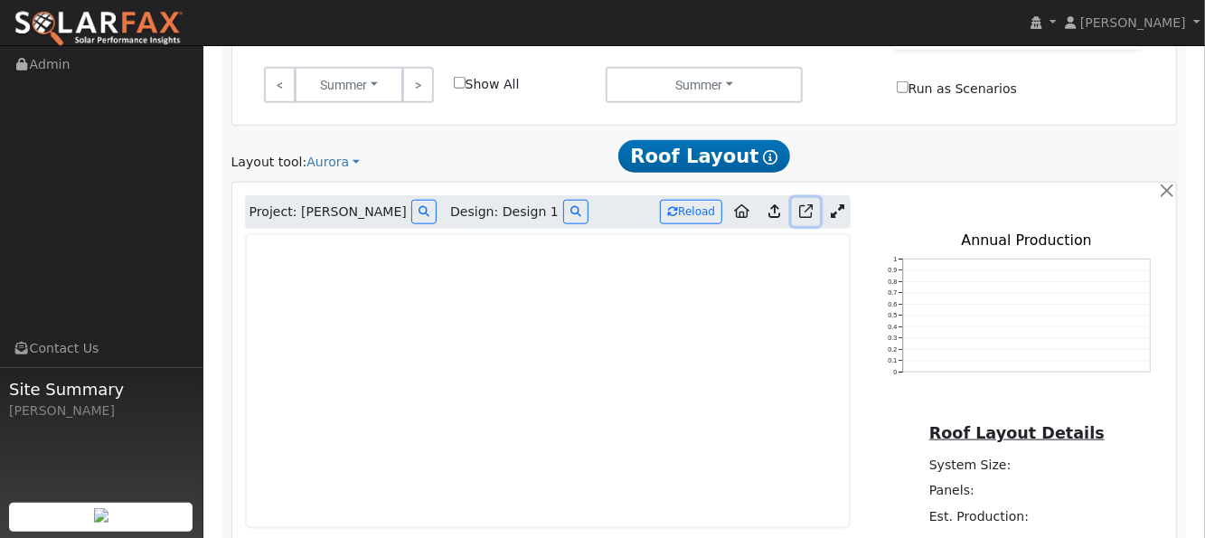
click at [801, 204] on icon at bounding box center [806, 211] width 14 height 14
click at [838, 204] on icon at bounding box center [838, 211] width 14 height 14
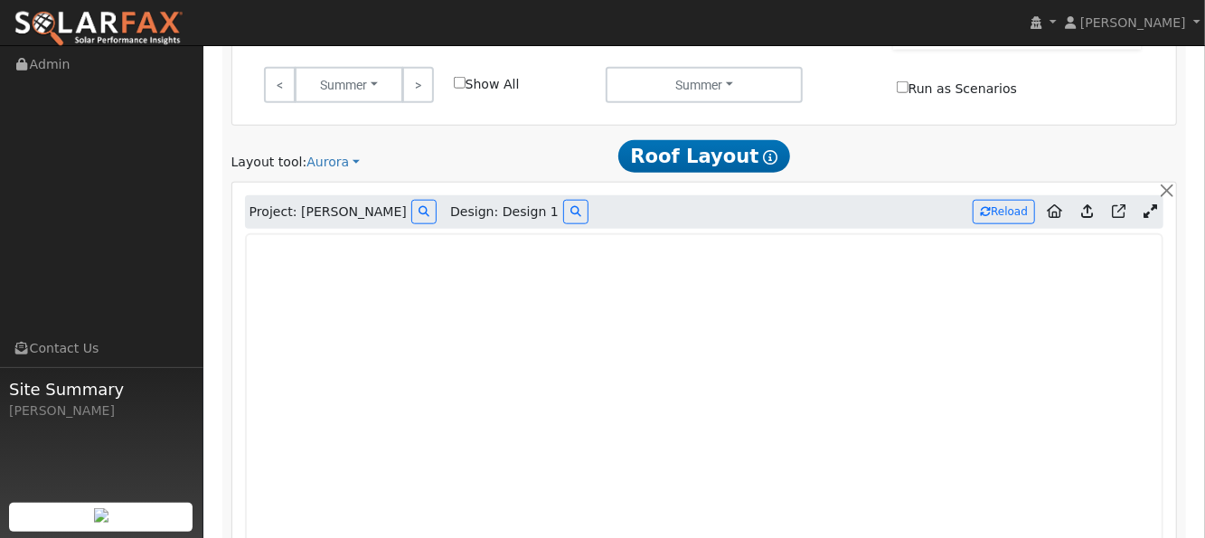
click at [331, 202] on span "Project: [PERSON_NAME]" at bounding box center [327, 211] width 157 height 19
click at [419, 206] on icon at bounding box center [424, 211] width 11 height 11
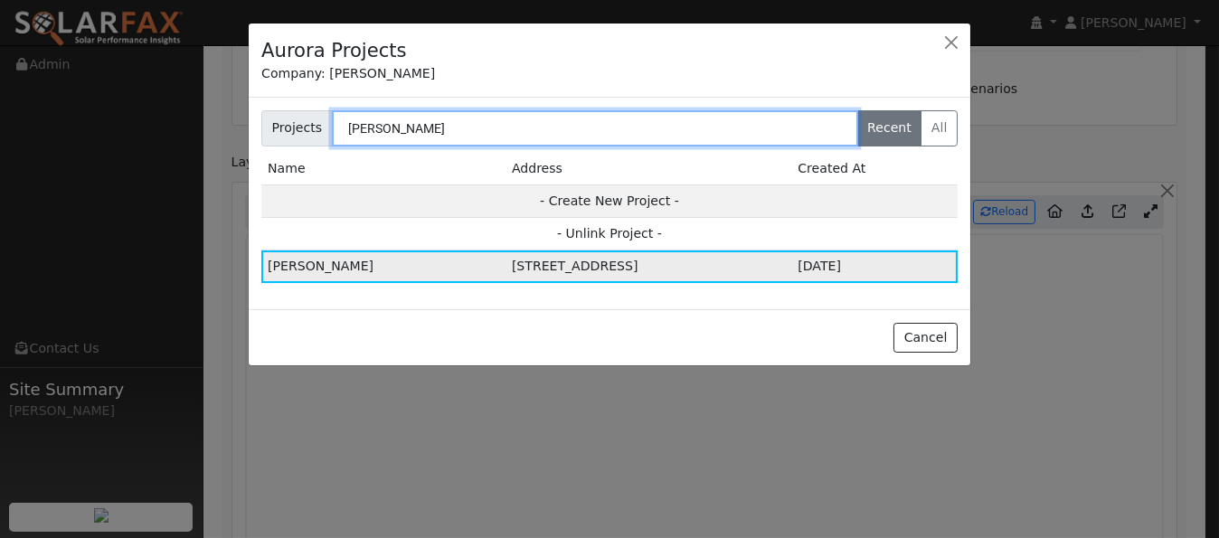
type input "[PERSON_NAME]"
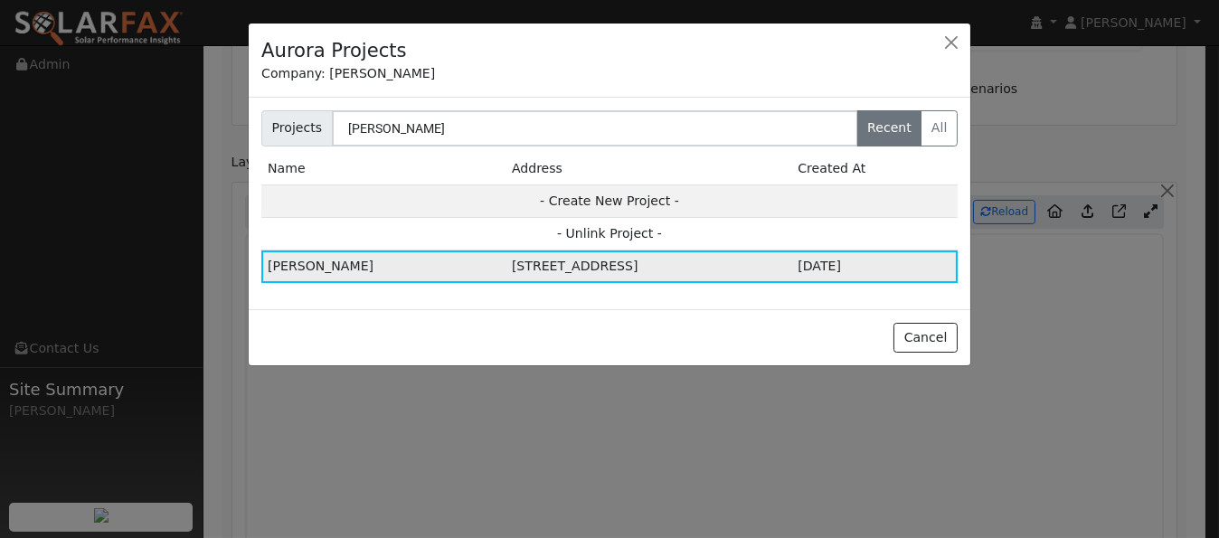
click at [623, 264] on td "[STREET_ADDRESS]" at bounding box center [648, 266] width 286 height 33
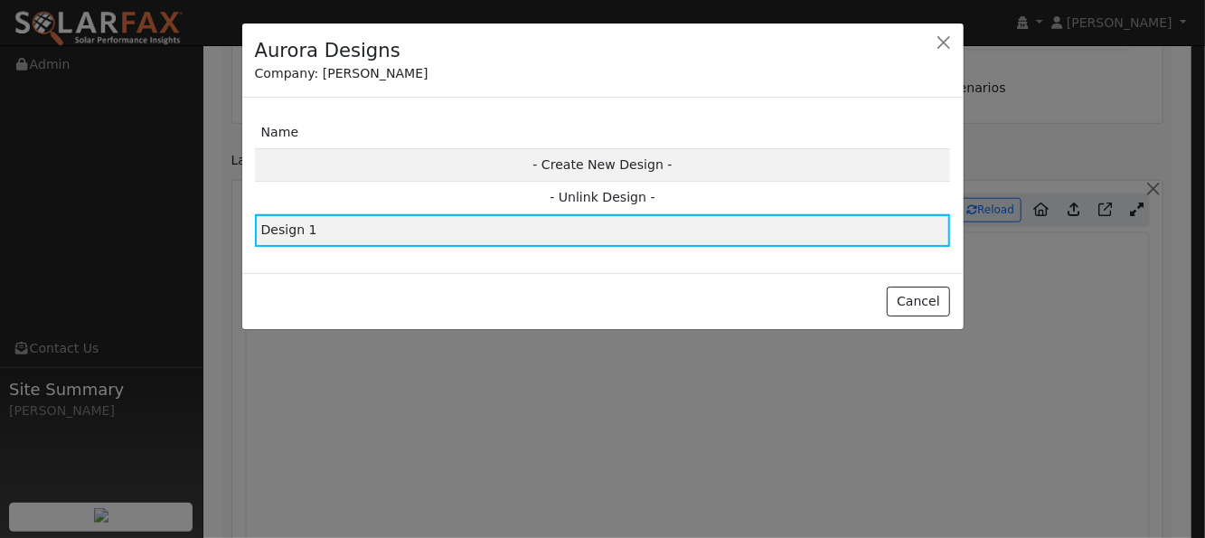
scroll to position [966, 0]
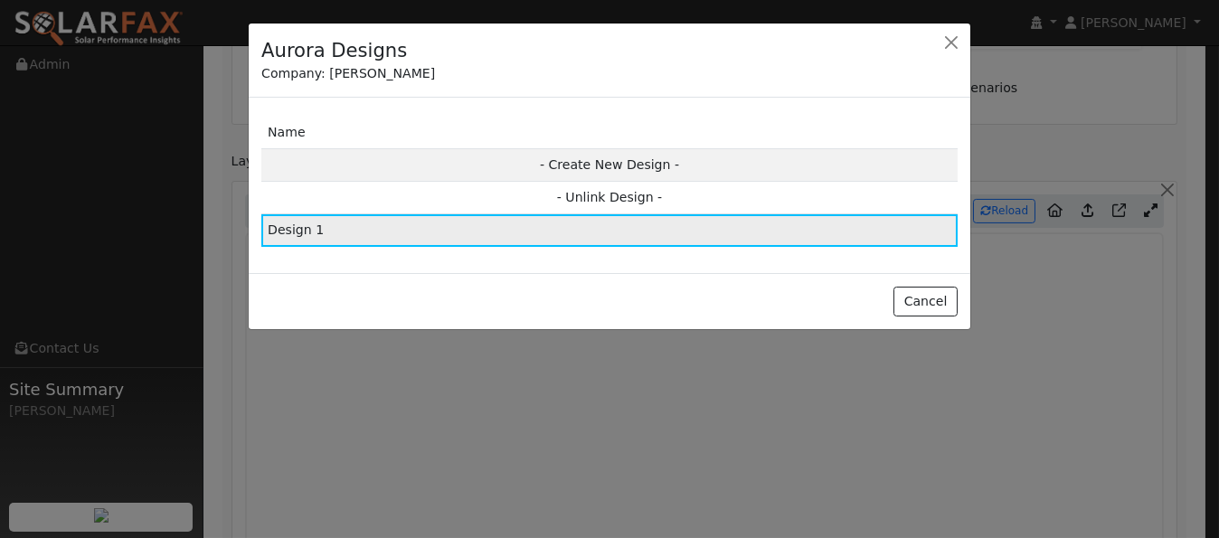
click at [321, 235] on td "Design 1" at bounding box center [609, 230] width 696 height 33
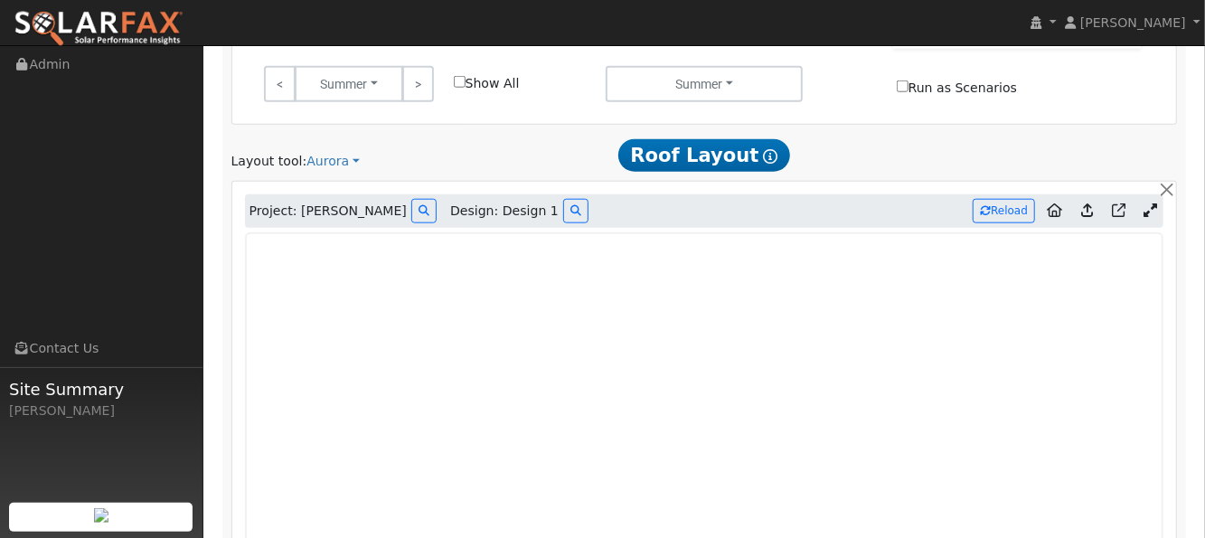
click at [1159, 198] on link at bounding box center [1150, 211] width 26 height 27
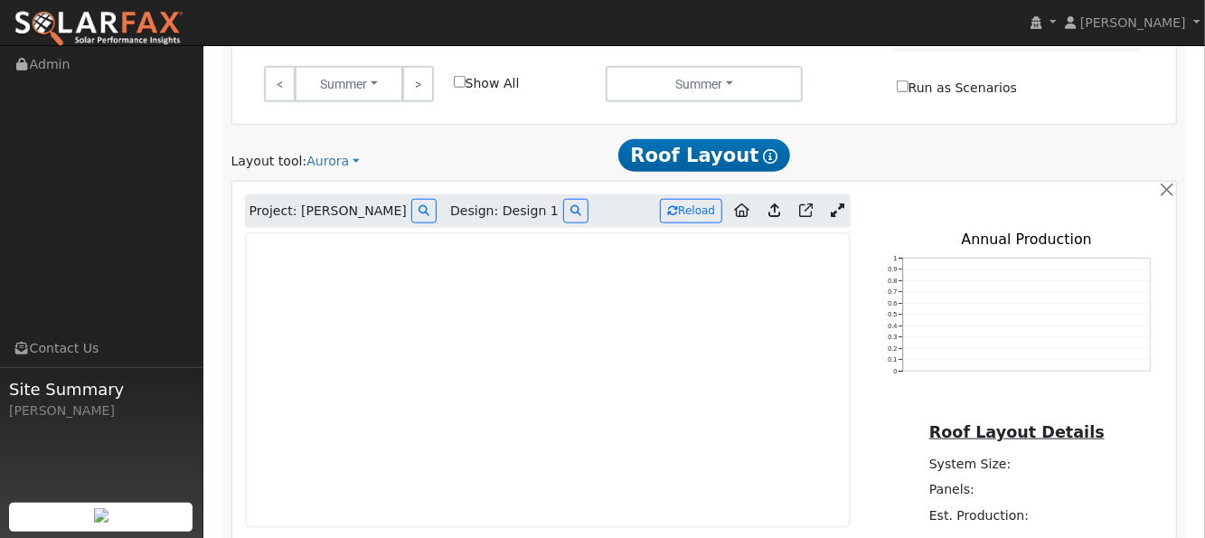
click at [777, 203] on icon at bounding box center [774, 210] width 12 height 14
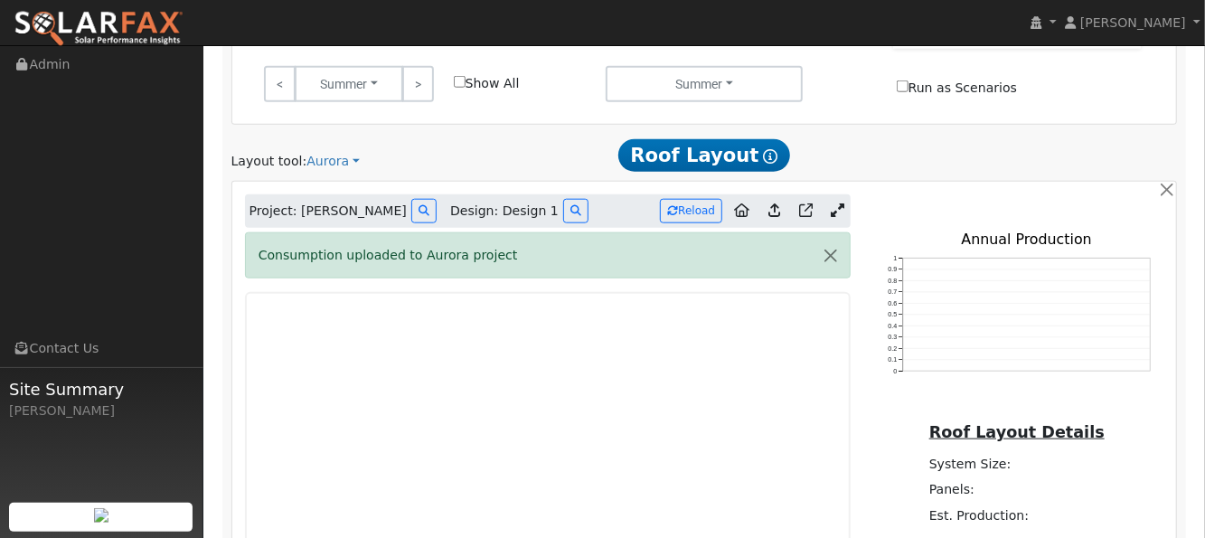
click at [833, 203] on icon at bounding box center [838, 210] width 14 height 14
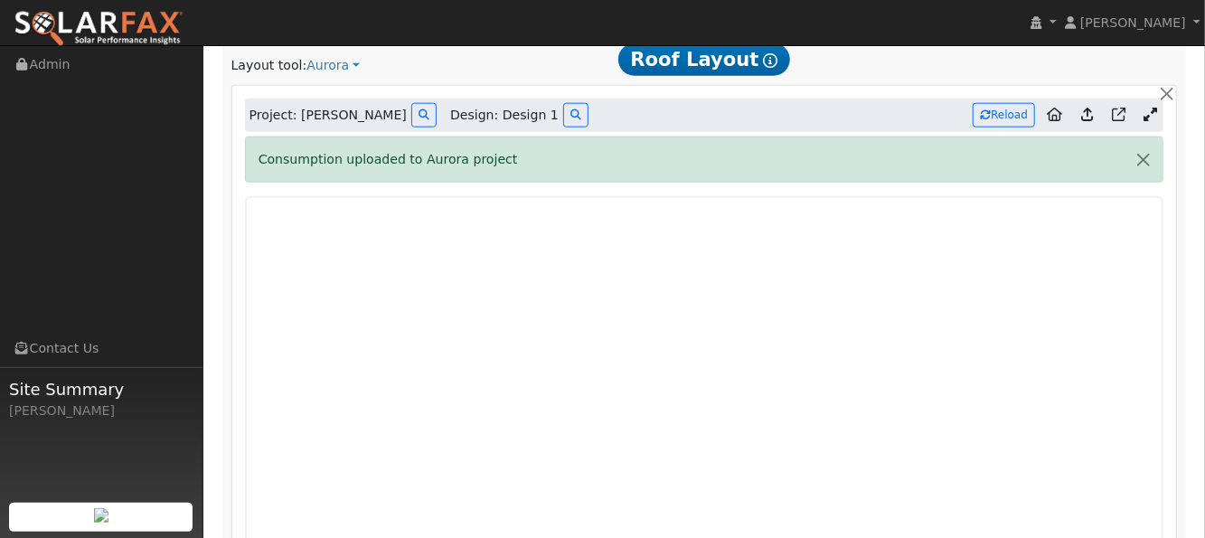
scroll to position [1087, 0]
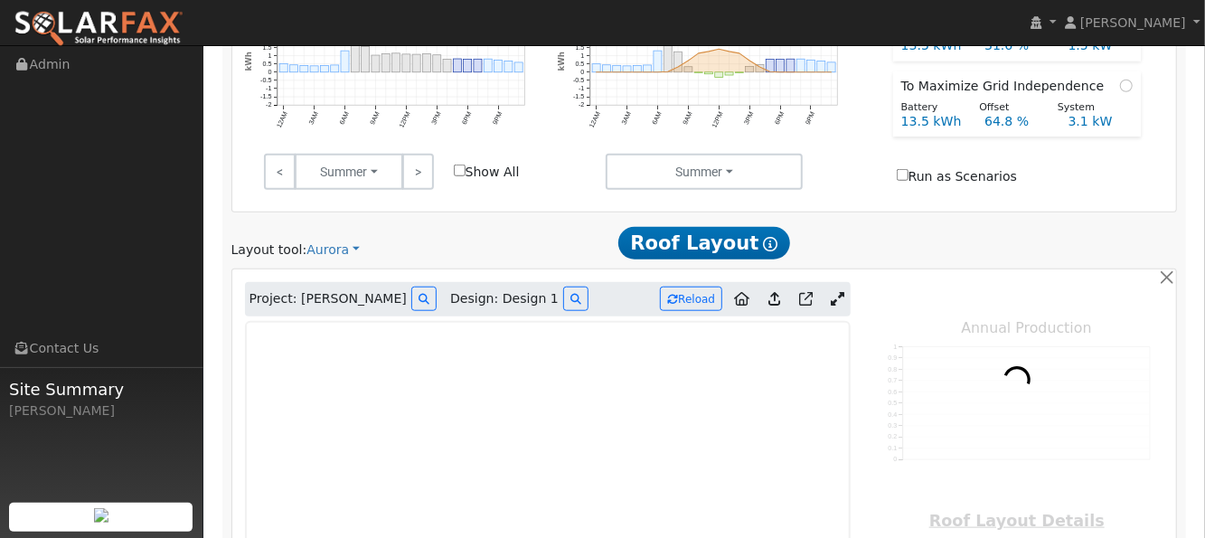
scroll to position [833, 0]
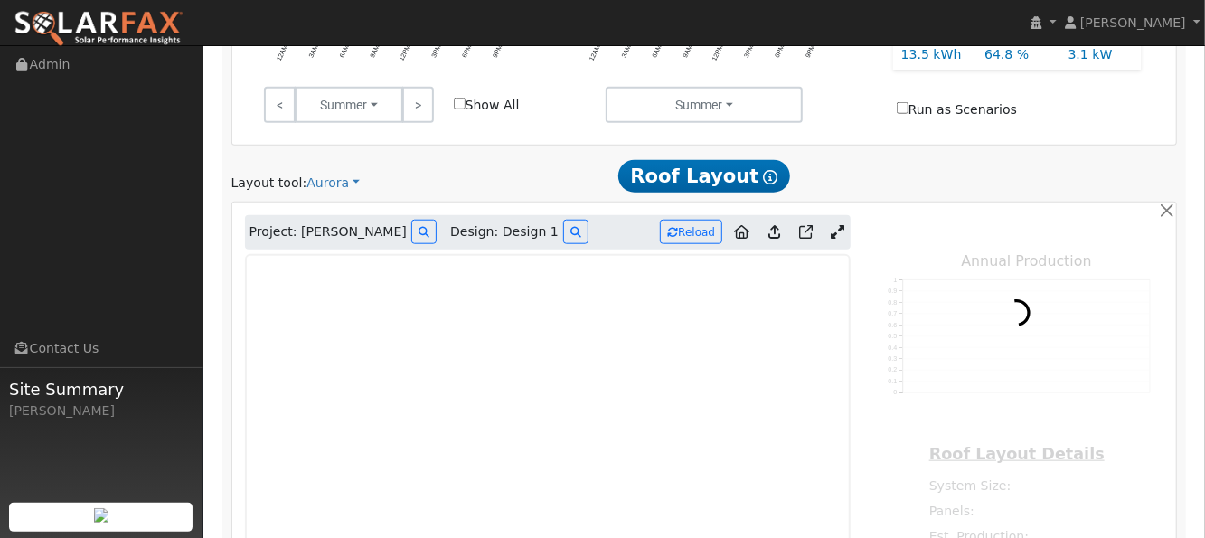
type input "9490"
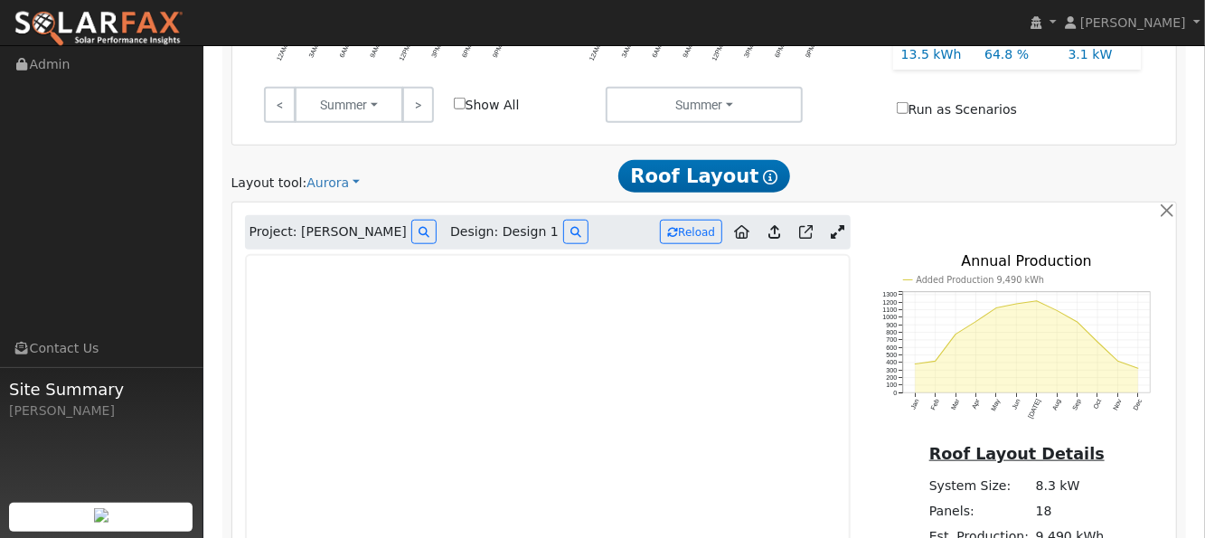
click at [835, 225] on icon at bounding box center [838, 232] width 14 height 14
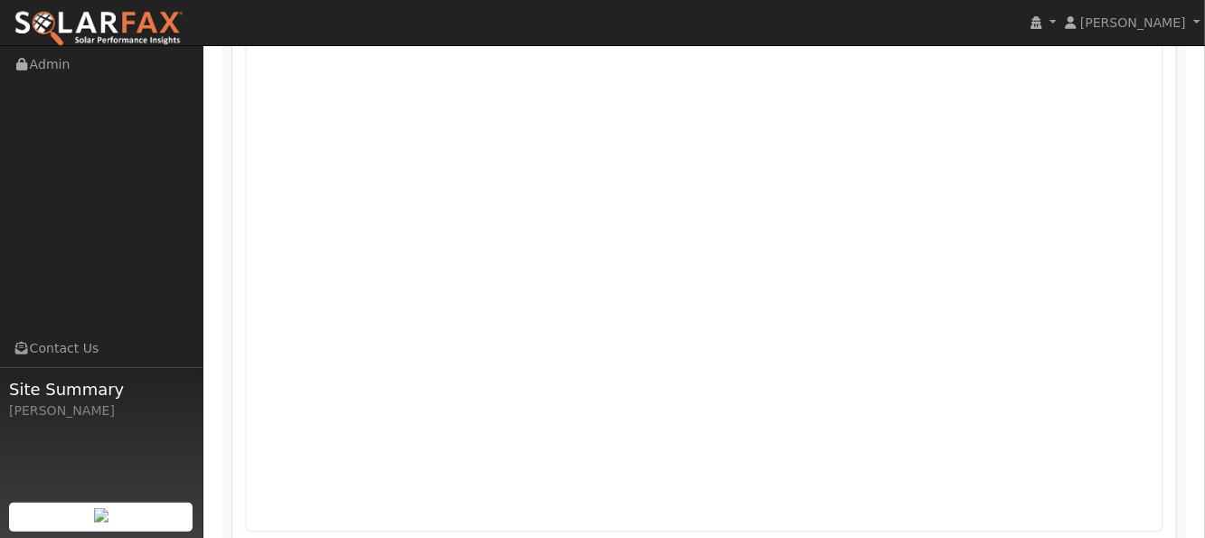
scroll to position [1205, 0]
